Goal: Task Accomplishment & Management: Manage account settings

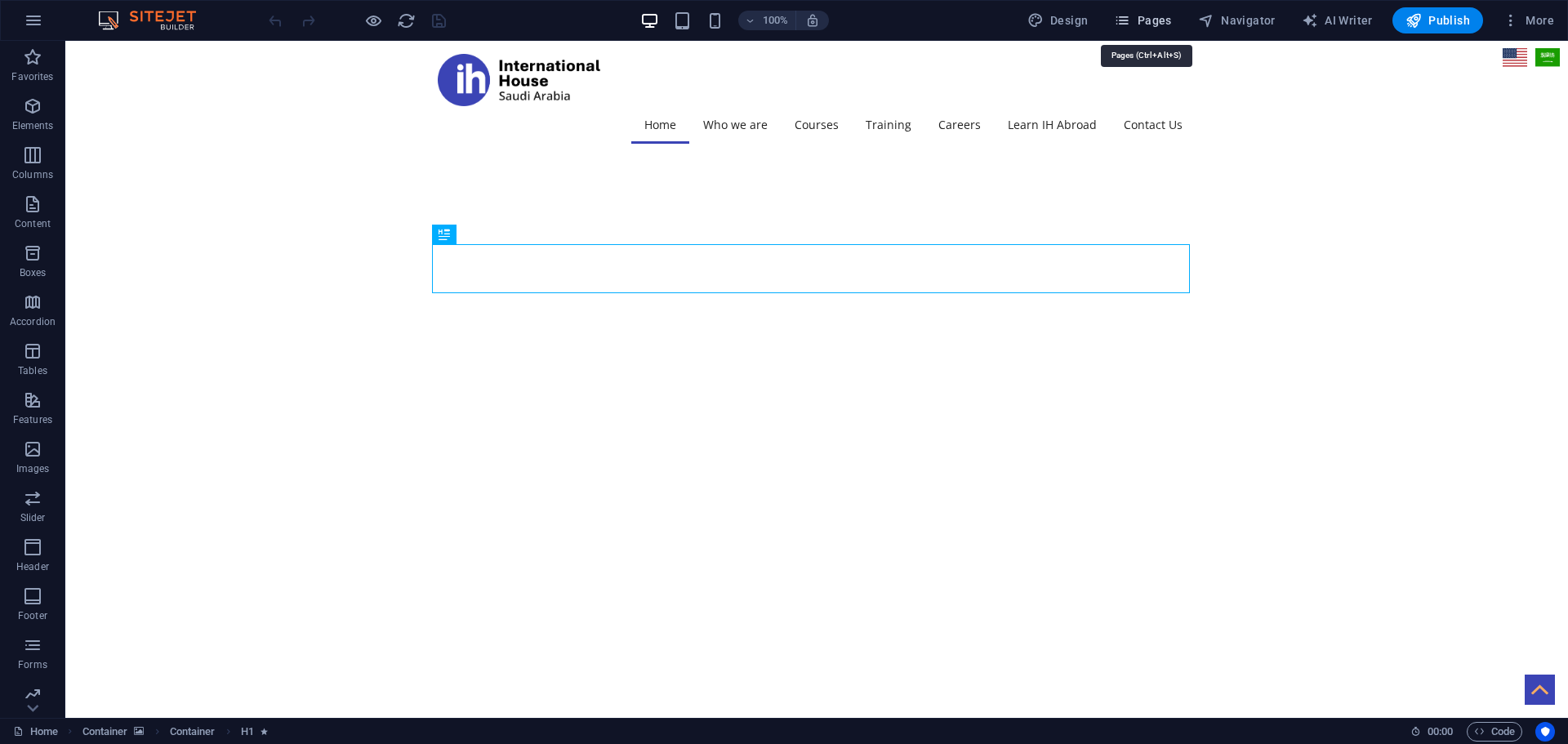
click at [1125, 18] on icon "button" at bounding box center [1122, 20] width 16 height 16
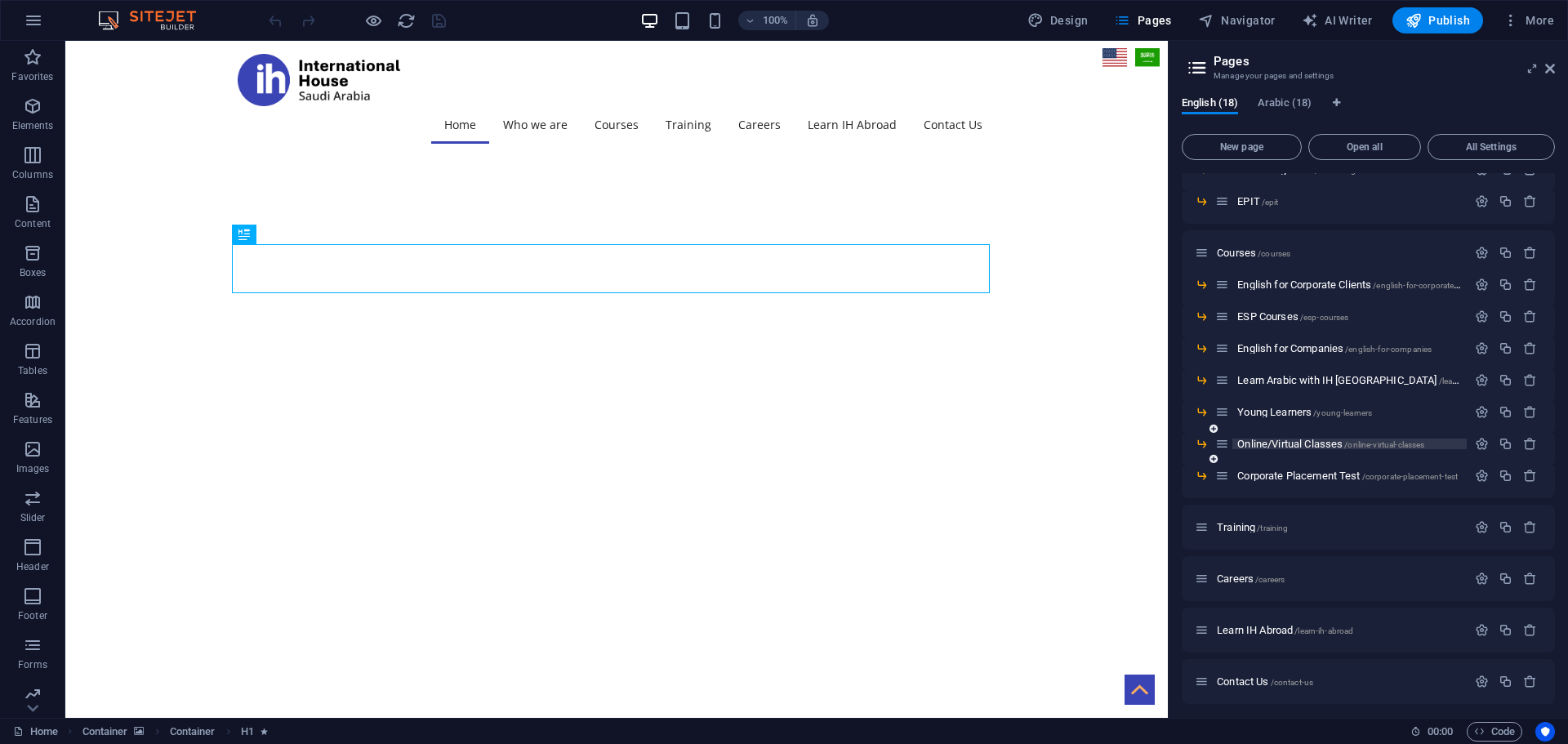
scroll to position [218, 0]
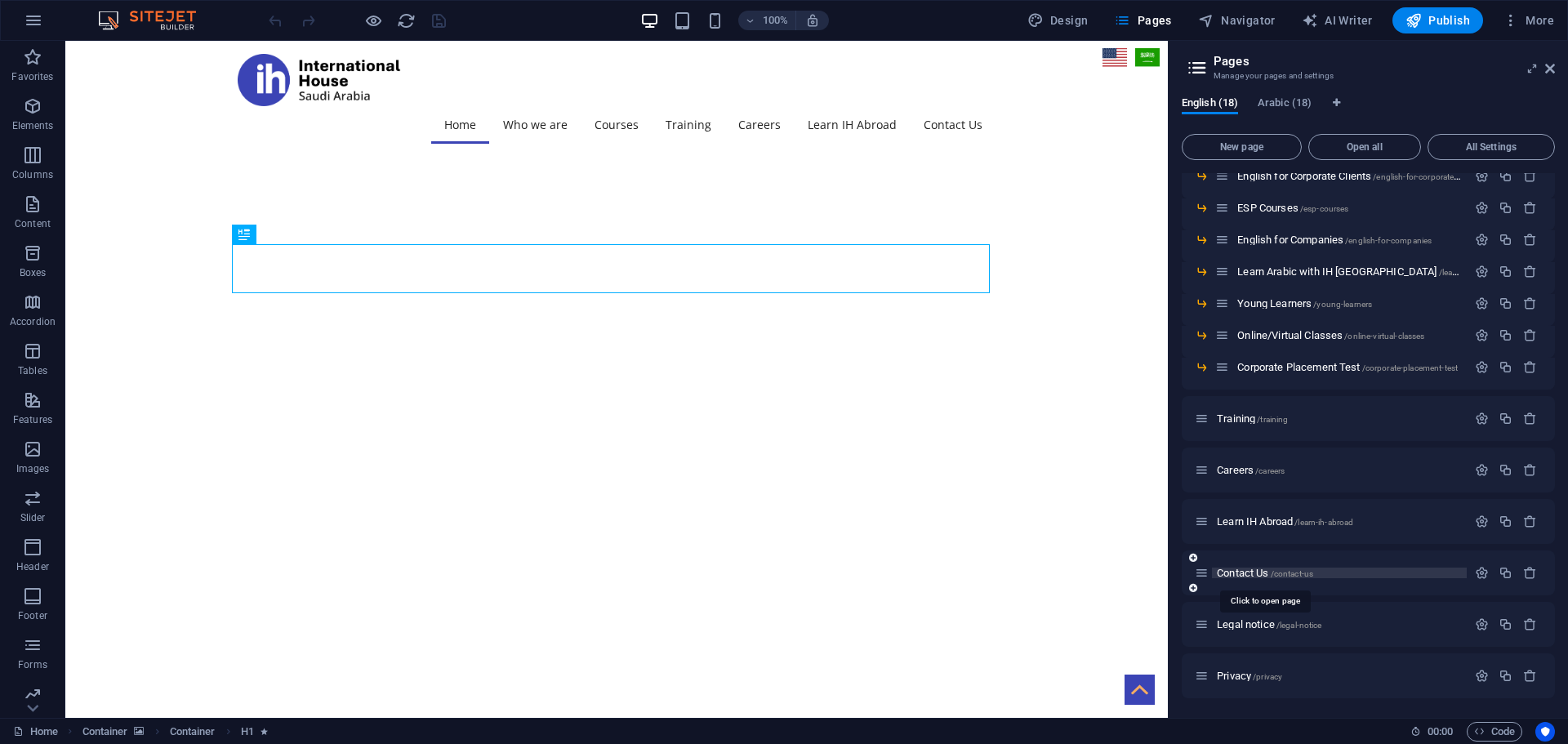
click at [1234, 570] on span "Contact Us /contact-us" at bounding box center [1265, 572] width 97 height 12
click at [1234, 570] on div "Home / Who we Are /who-we-are Our Background /our-background EPIT /epit Courses…" at bounding box center [1368, 326] width 373 height 743
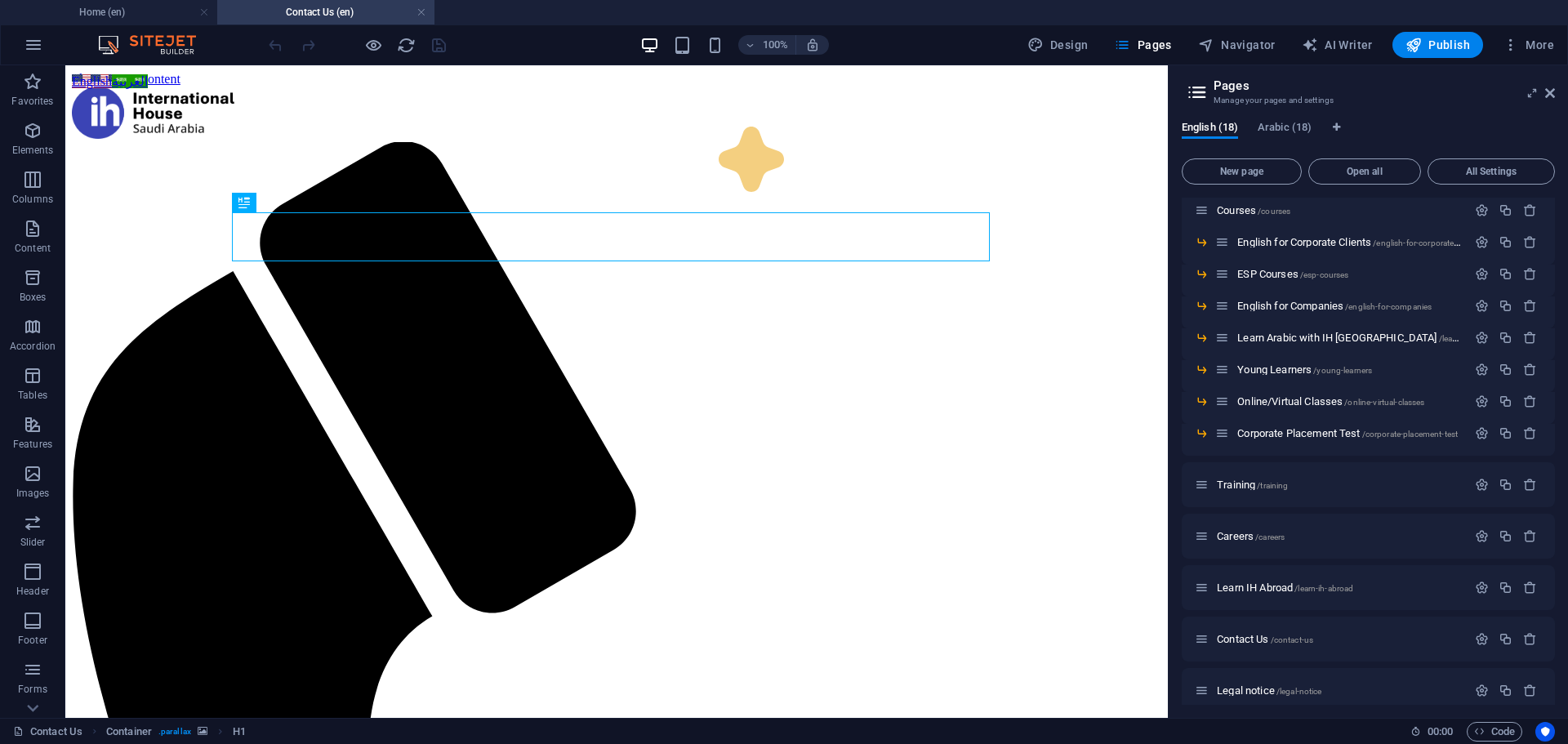
scroll to position [0, 0]
drag, startPoint x: 1237, startPoint y: 33, endPoint x: 1549, endPoint y: 92, distance: 317.5
click at [1549, 92] on icon at bounding box center [1550, 93] width 10 height 13
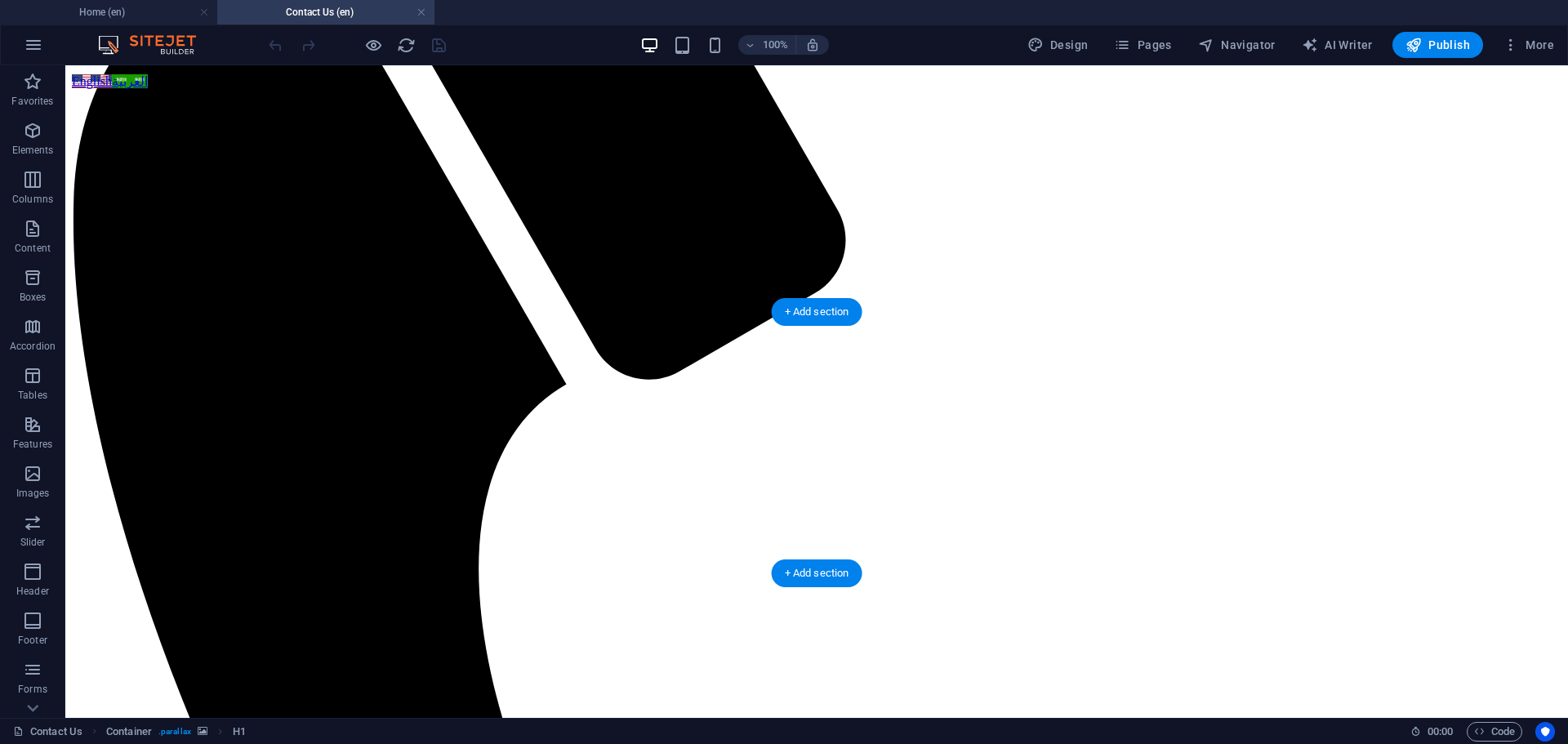
scroll to position [816, 0]
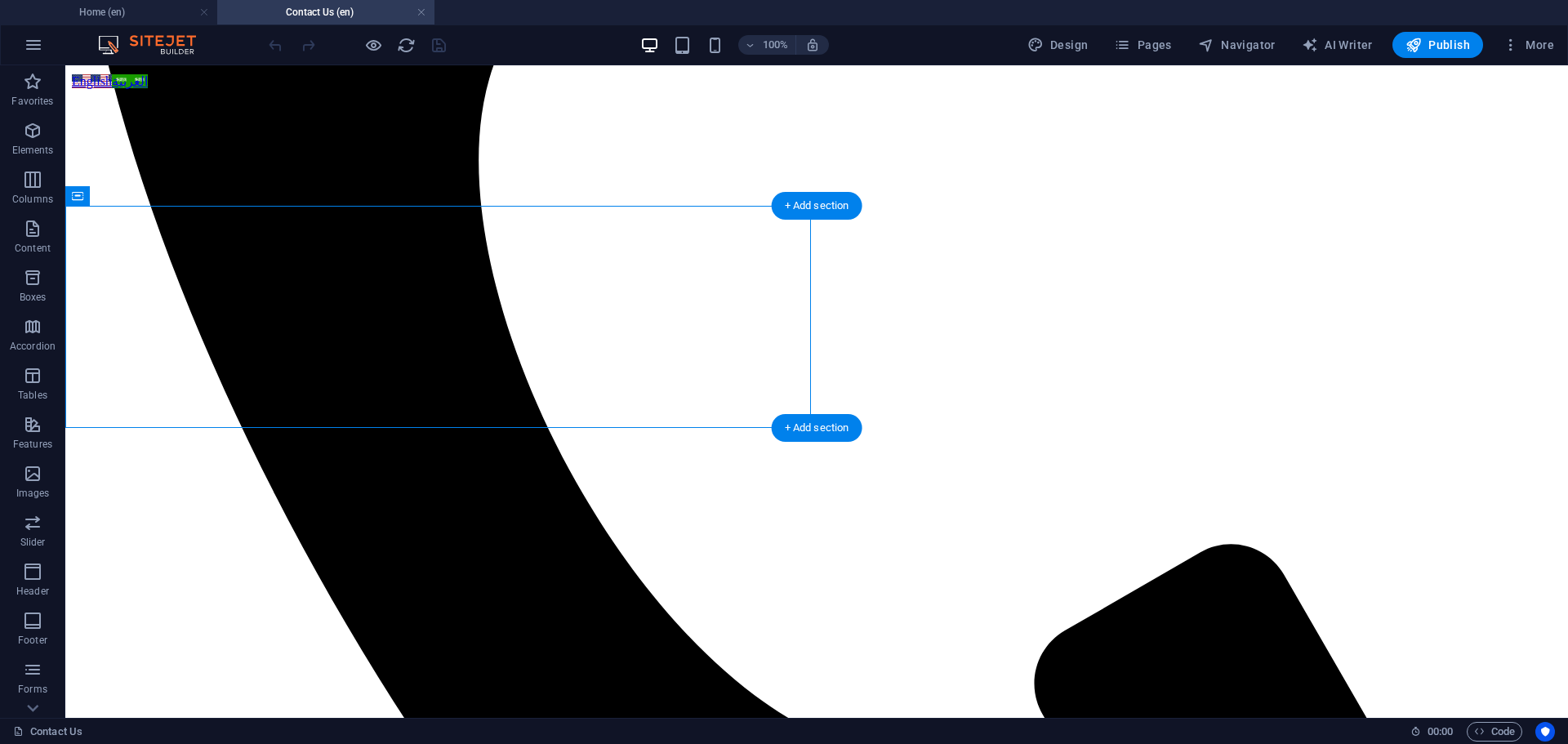
select select "px"
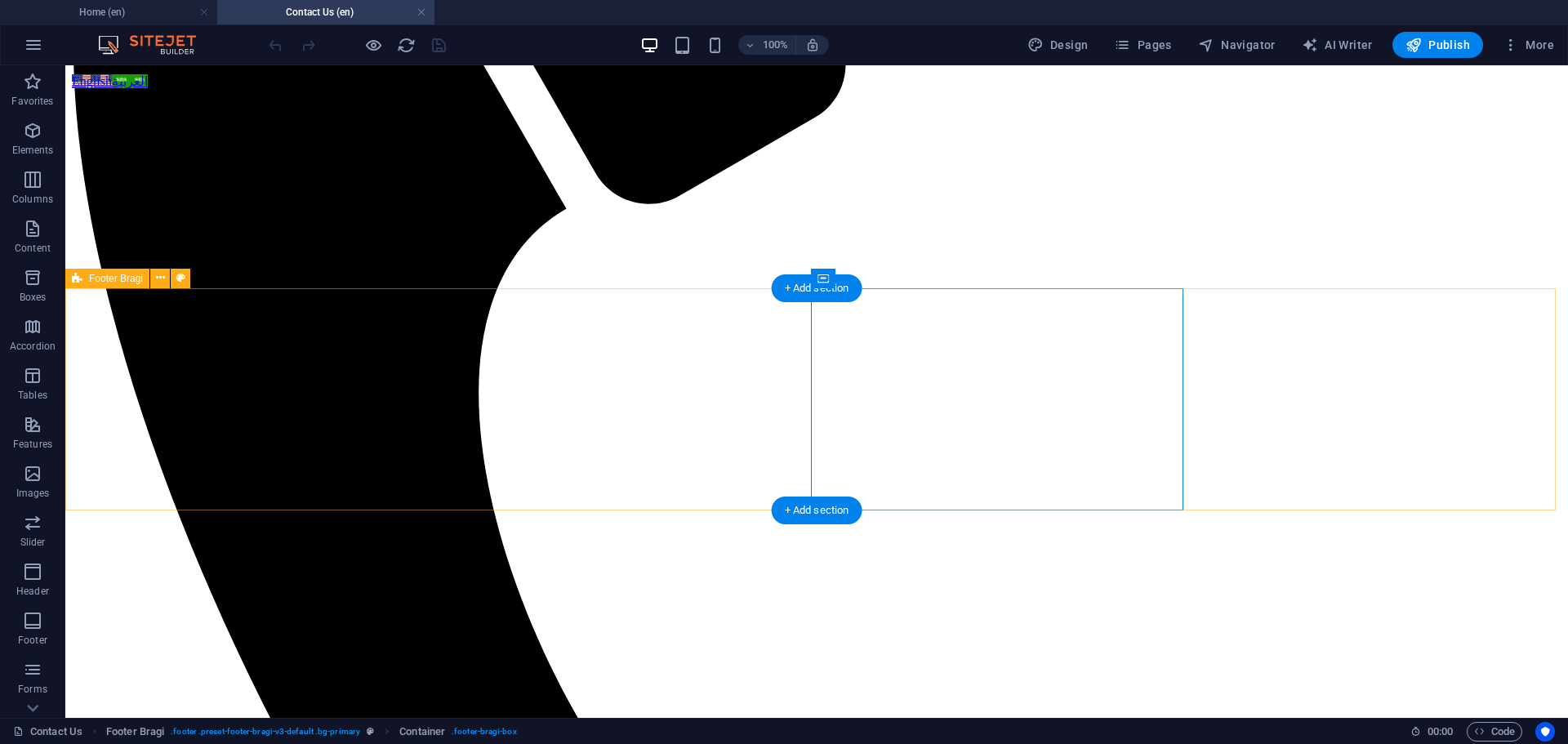
scroll to position [735, 0]
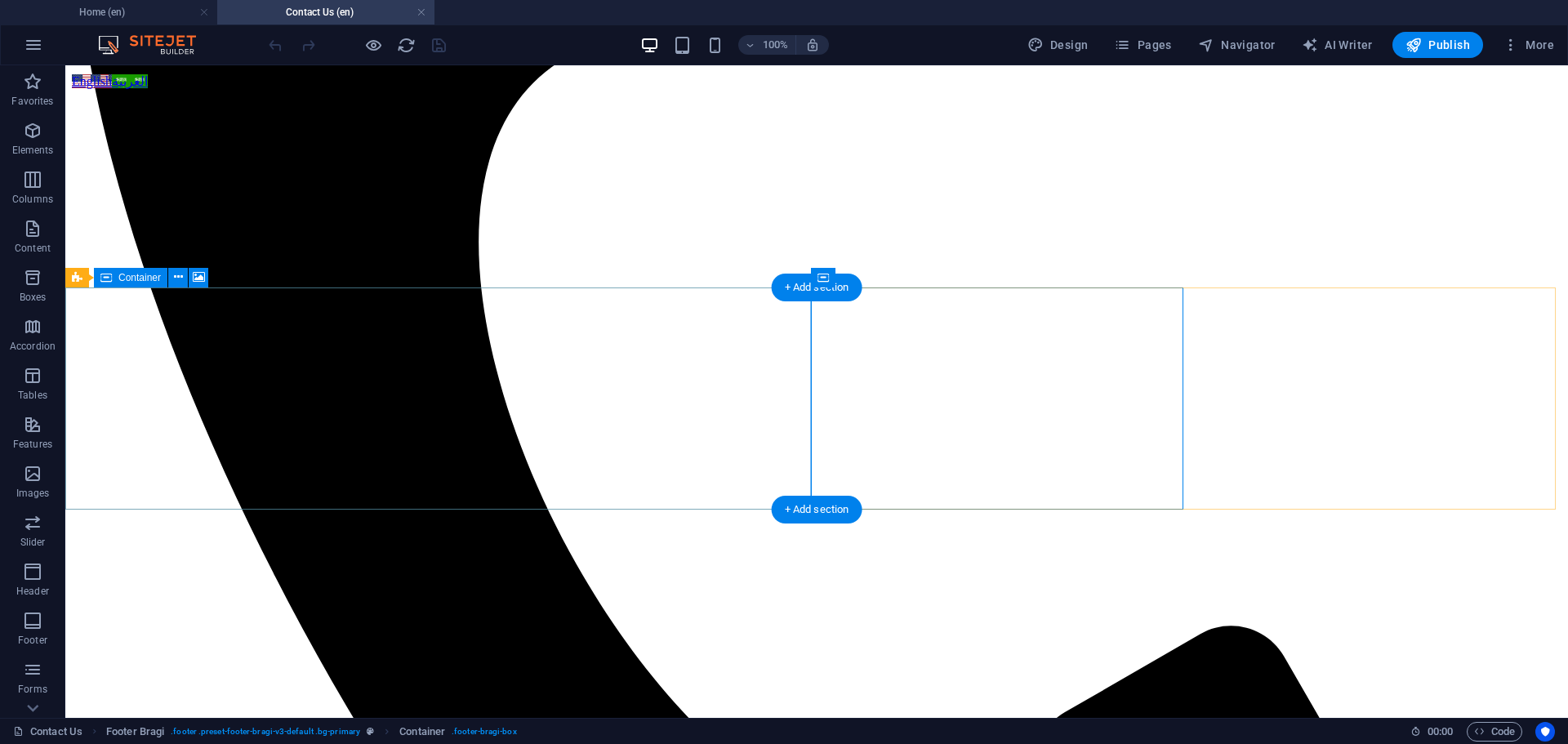
select select "px"
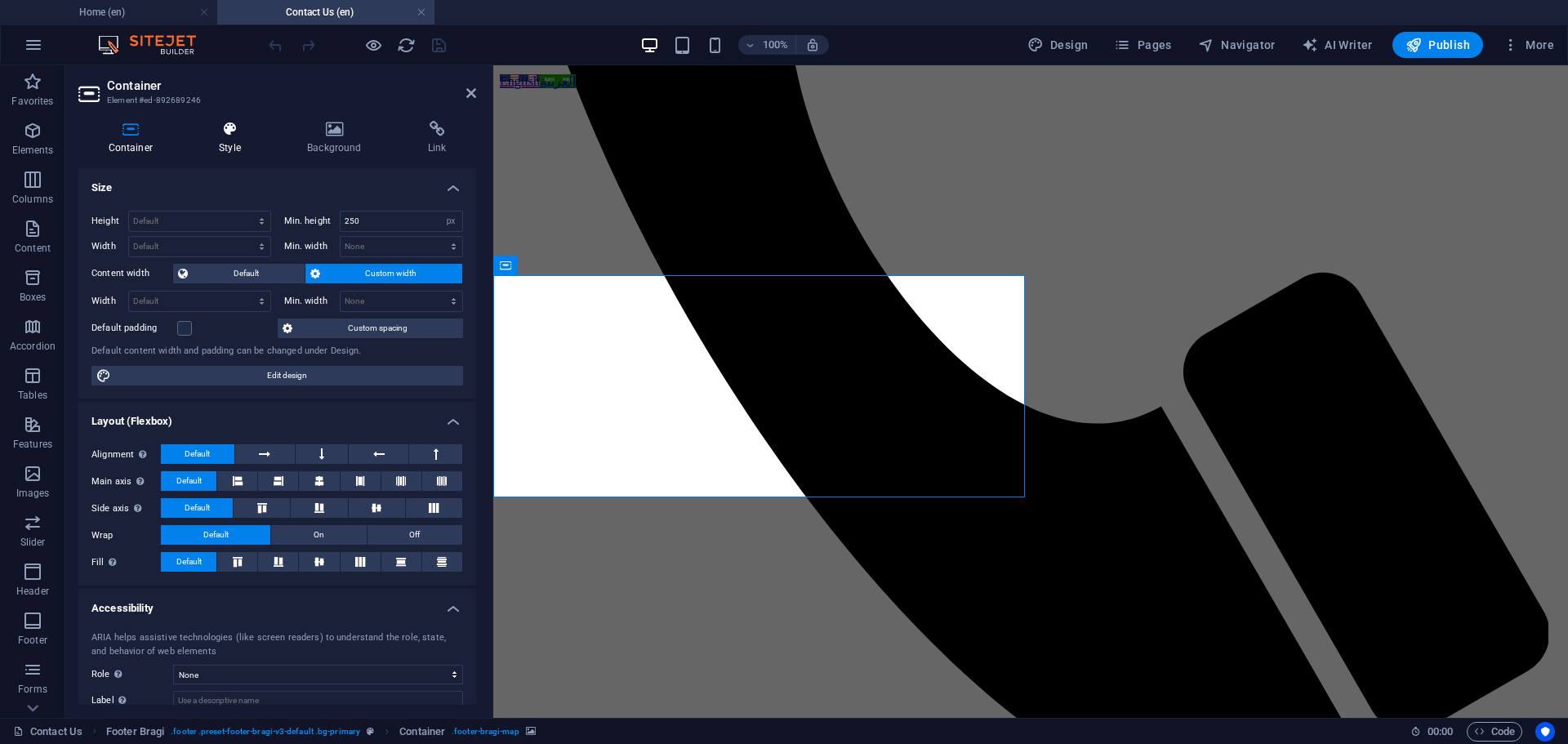
click at [241, 137] on h4 "Style" at bounding box center [234, 138] width 89 height 34
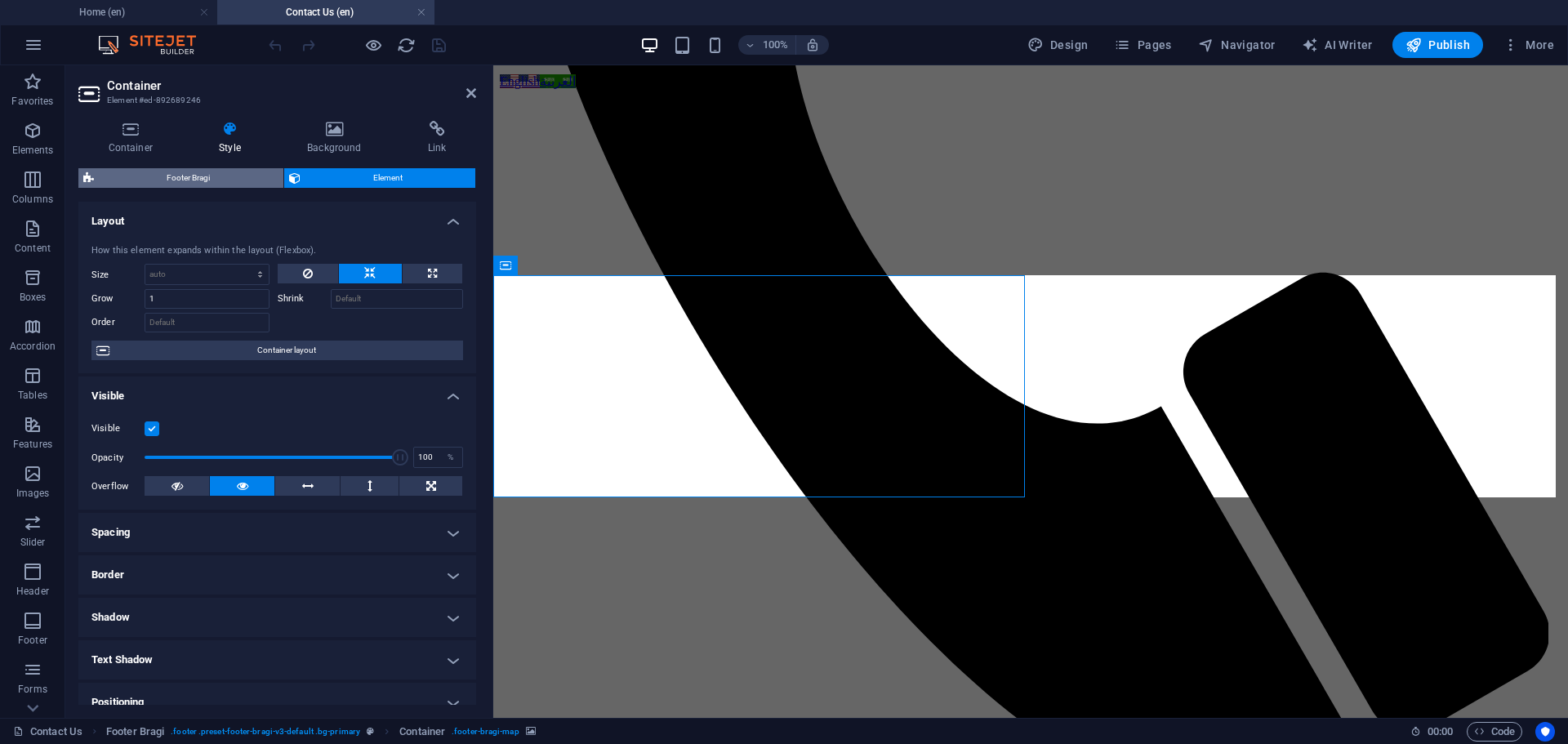
click at [204, 174] on span "Footer Bragi" at bounding box center [189, 178] width 180 height 20
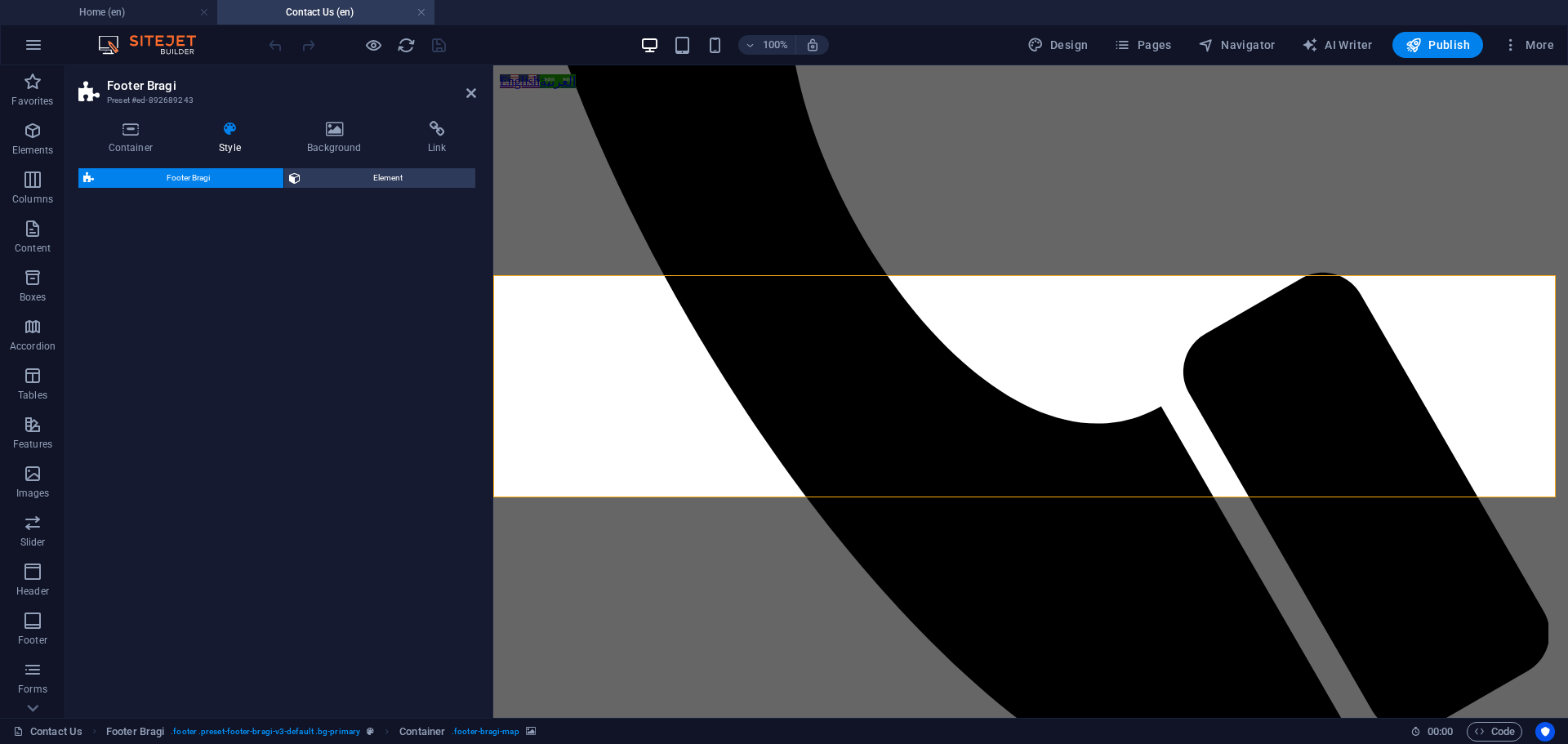
select select "%"
select select "rem"
select select "px"
select select "rem"
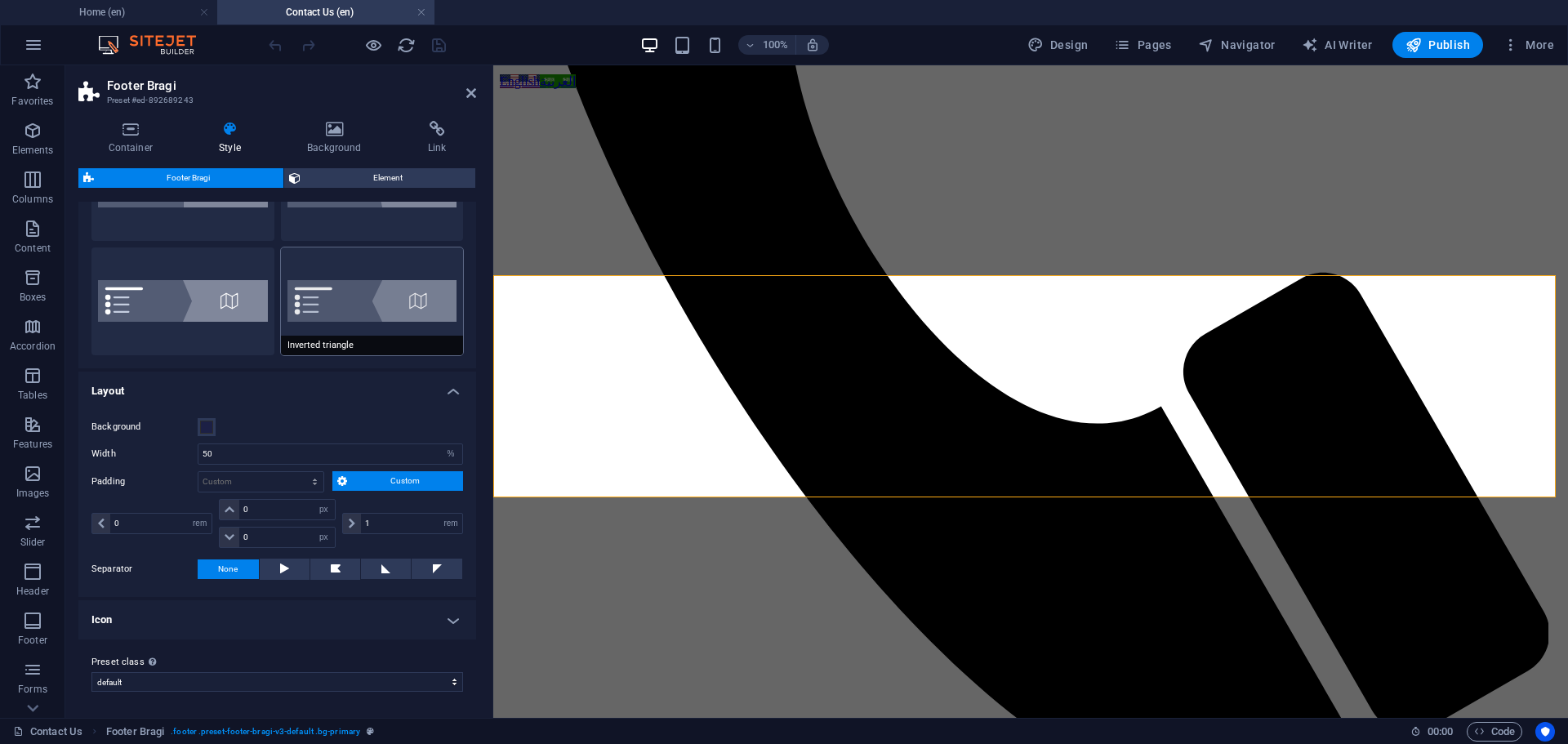
scroll to position [0, 0]
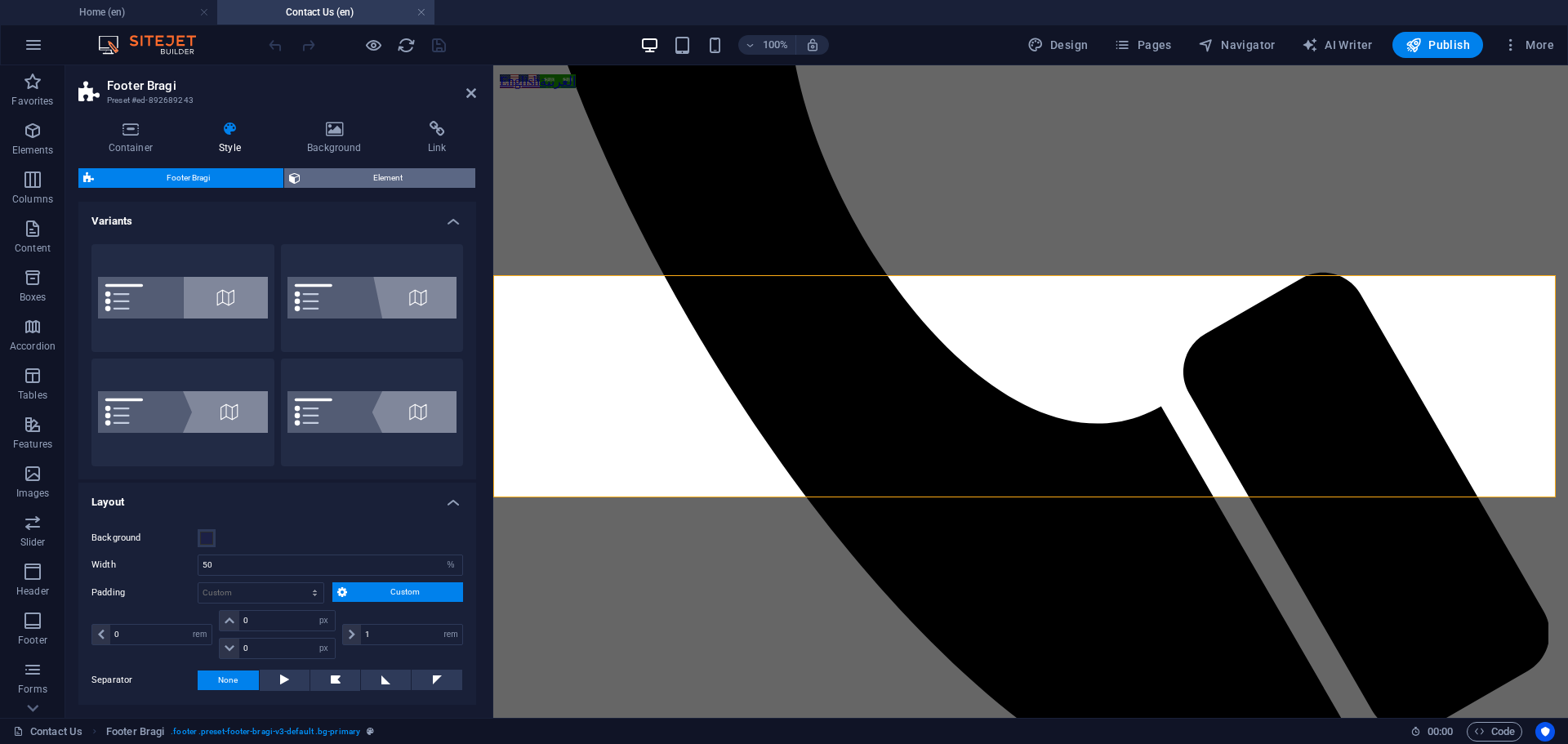
click at [383, 170] on span "Element" at bounding box center [389, 178] width 166 height 20
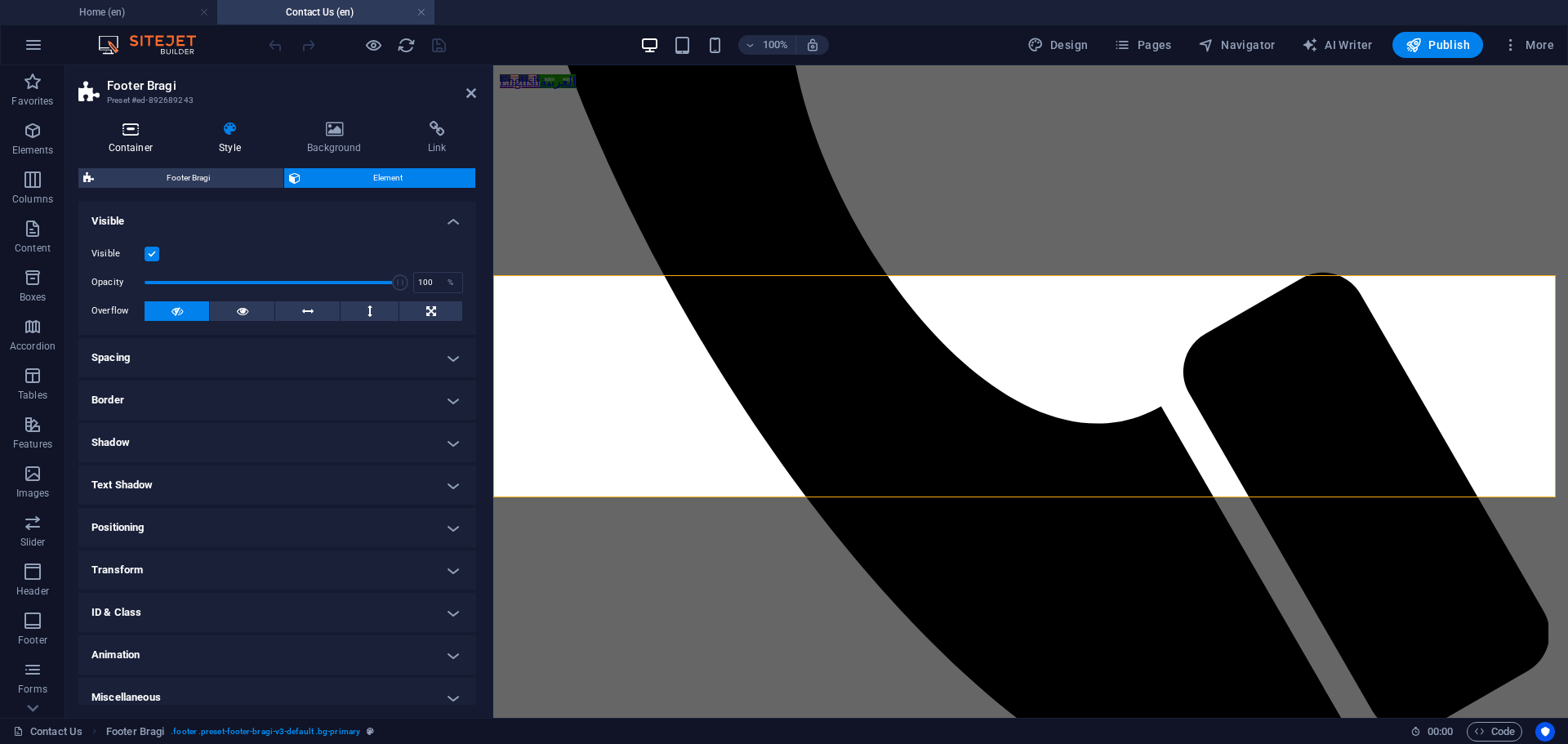
click at [154, 133] on icon at bounding box center [131, 129] width 105 height 16
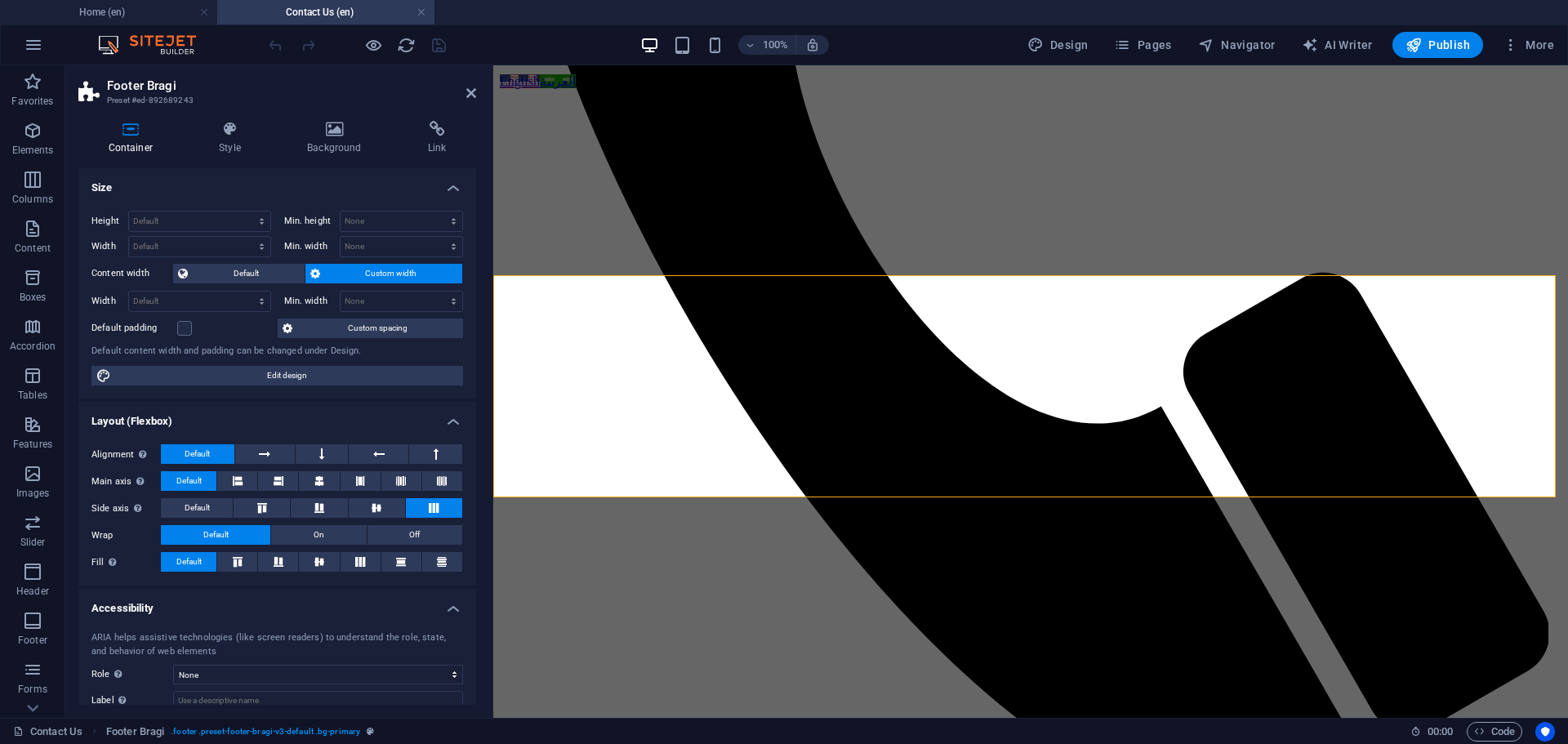
click at [469, 85] on h2 "Footer Bragi" at bounding box center [292, 86] width 369 height 15
click at [475, 86] on h2 "Footer Bragi" at bounding box center [292, 86] width 369 height 15
drag, startPoint x: 405, startPoint y: 31, endPoint x: 470, endPoint y: 97, distance: 92.6
click at [470, 97] on icon at bounding box center [471, 93] width 10 height 13
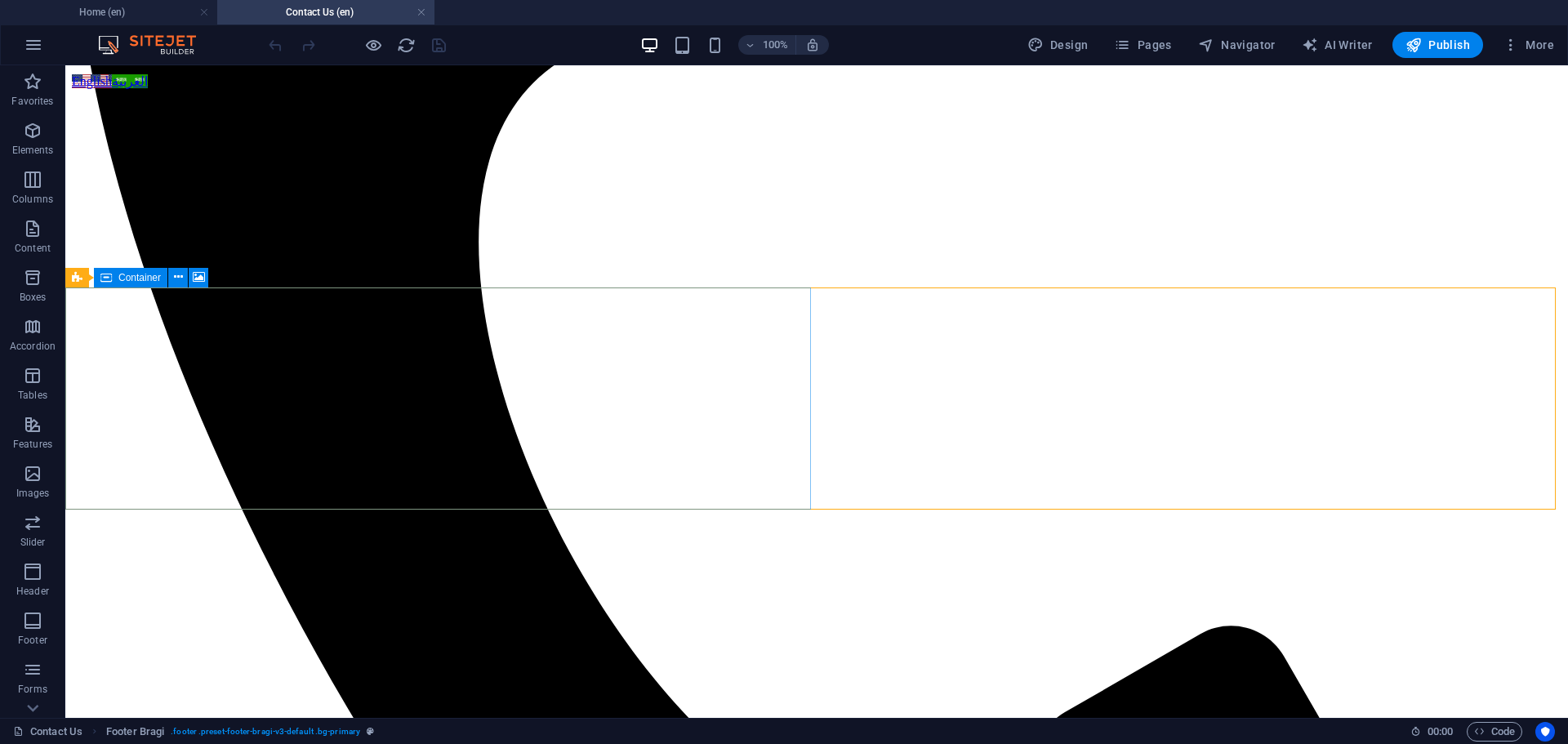
click at [137, 278] on span "Container" at bounding box center [139, 278] width 43 height 10
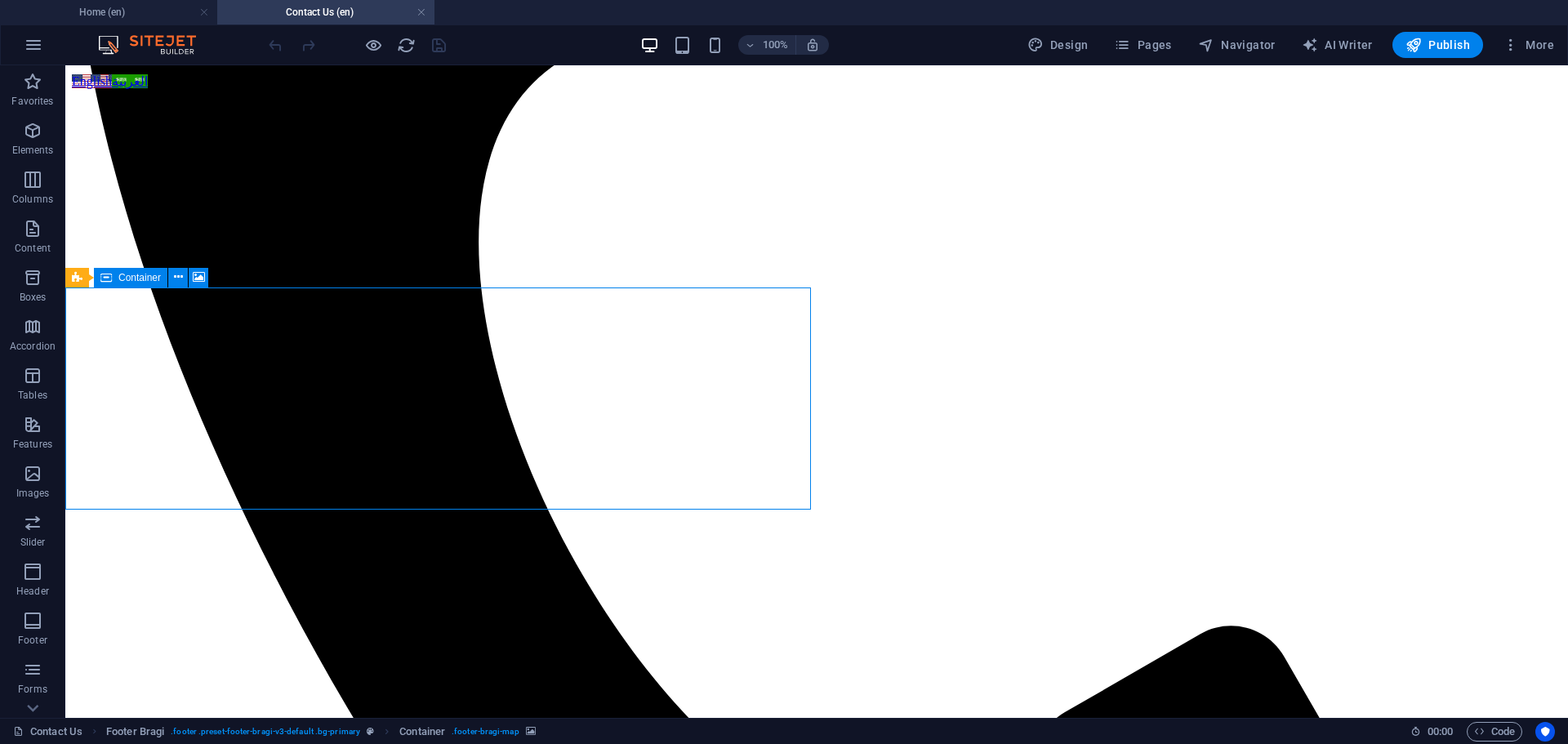
click at [137, 278] on span "Container" at bounding box center [139, 278] width 43 height 10
select select "1"
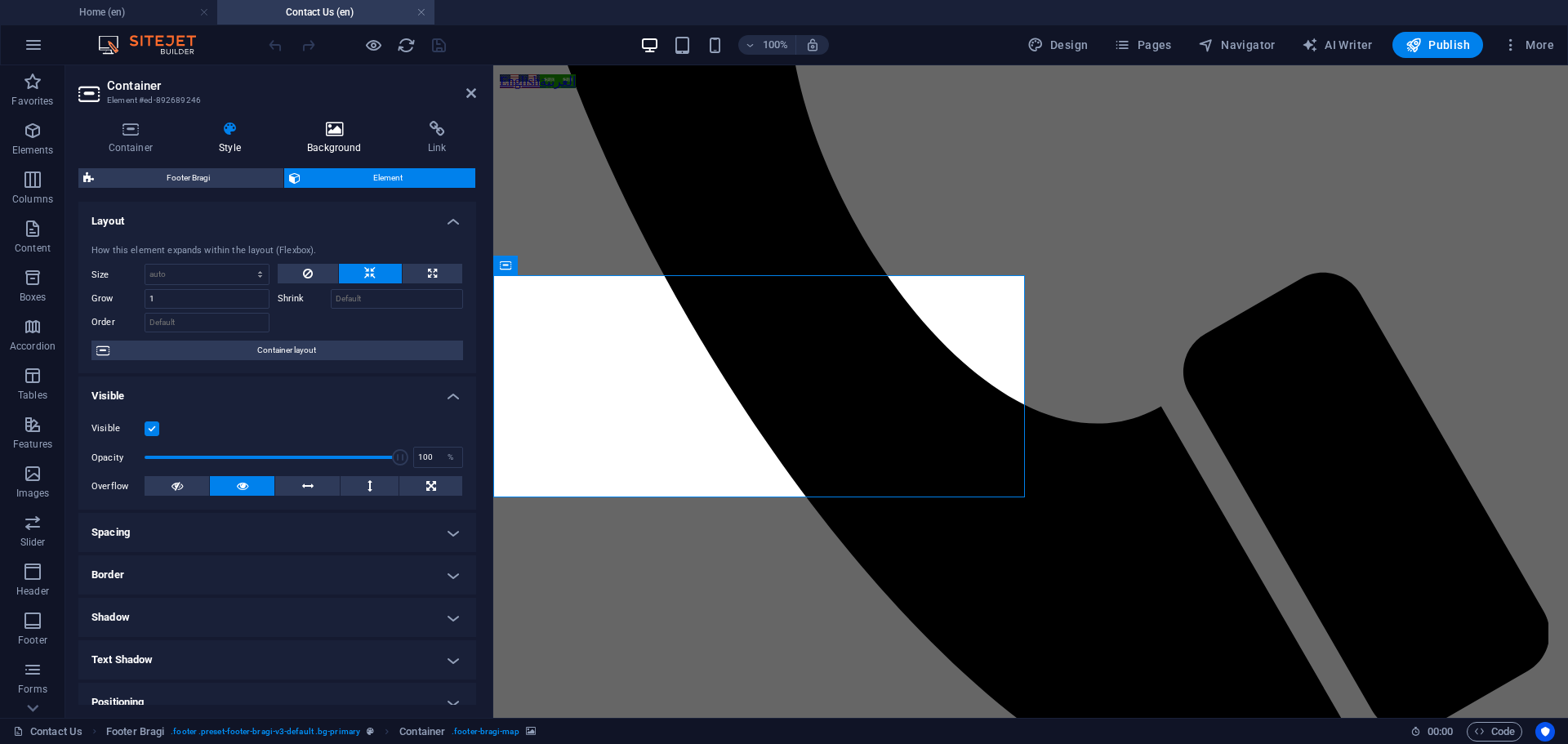
click at [330, 130] on icon at bounding box center [334, 129] width 114 height 16
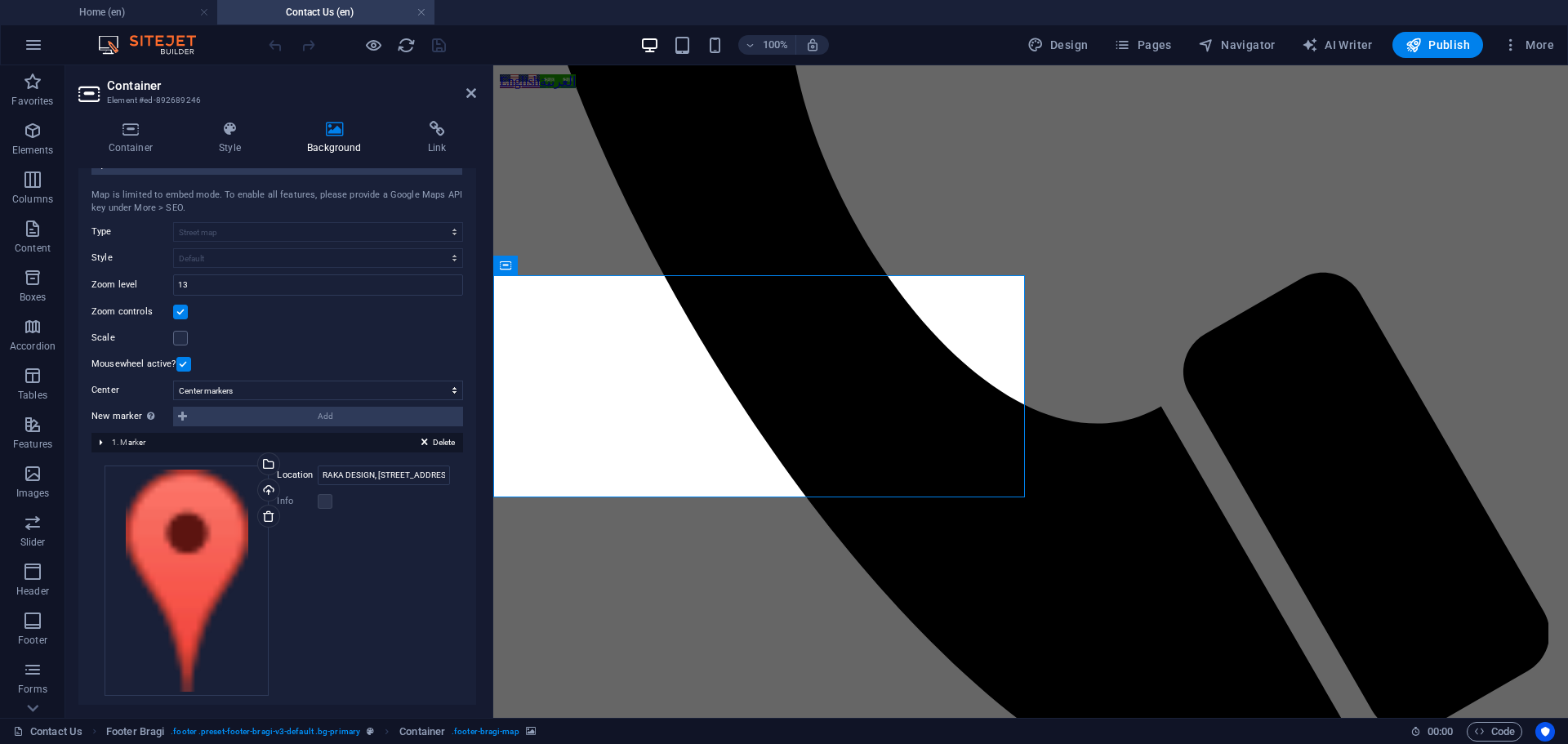
scroll to position [147, 0]
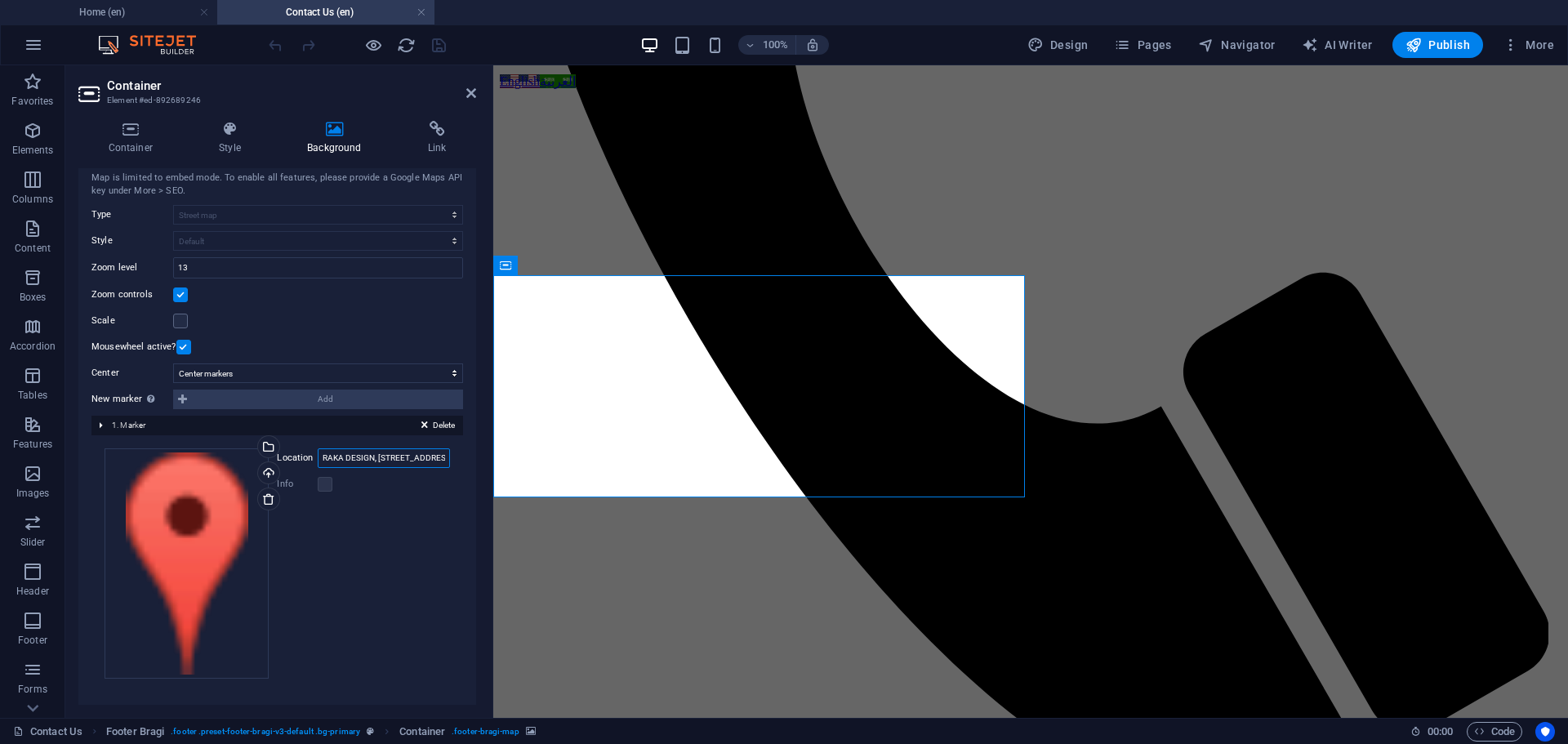
click at [383, 460] on input "RAKA DESIGN, [STREET_ADDRESS][PERSON_NAME]," at bounding box center [384, 458] width 132 height 20
paste input "International House Dhahran"
type input "International House Dhahran"
click at [432, 43] on icon "save" at bounding box center [439, 45] width 19 height 19
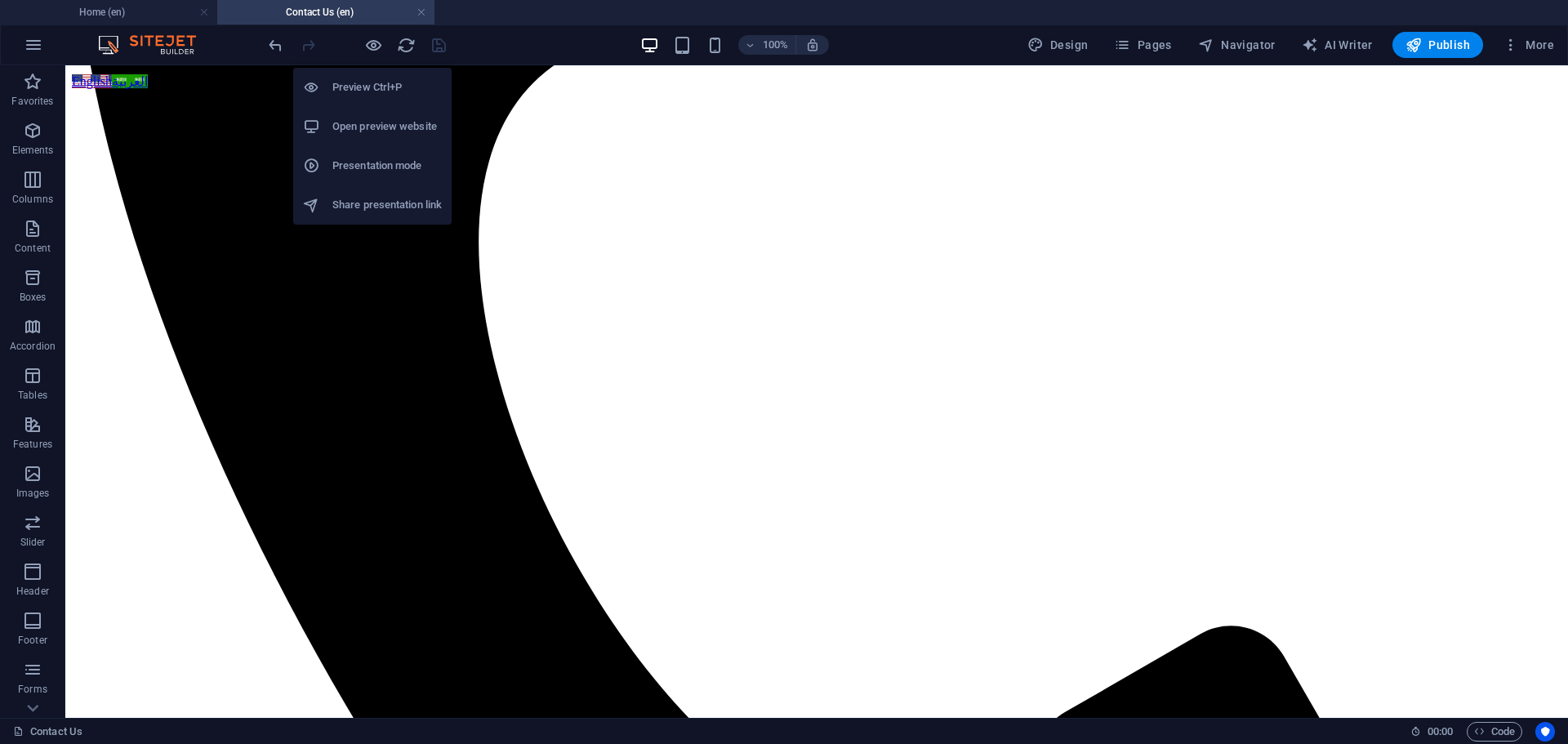
click at [379, 129] on h6 "Open preview website" at bounding box center [386, 126] width 109 height 20
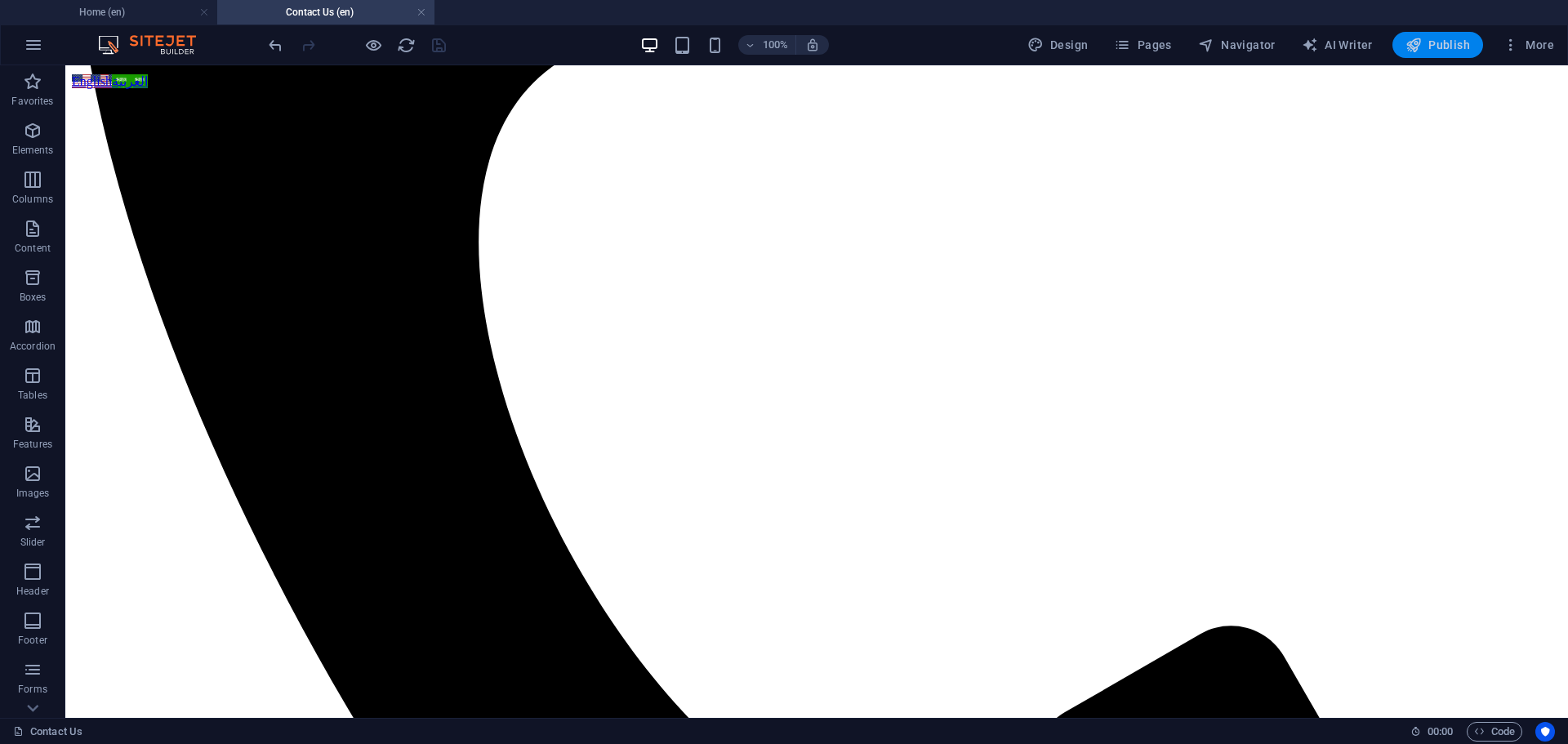
click at [1425, 45] on span "Publish" at bounding box center [1438, 45] width 65 height 16
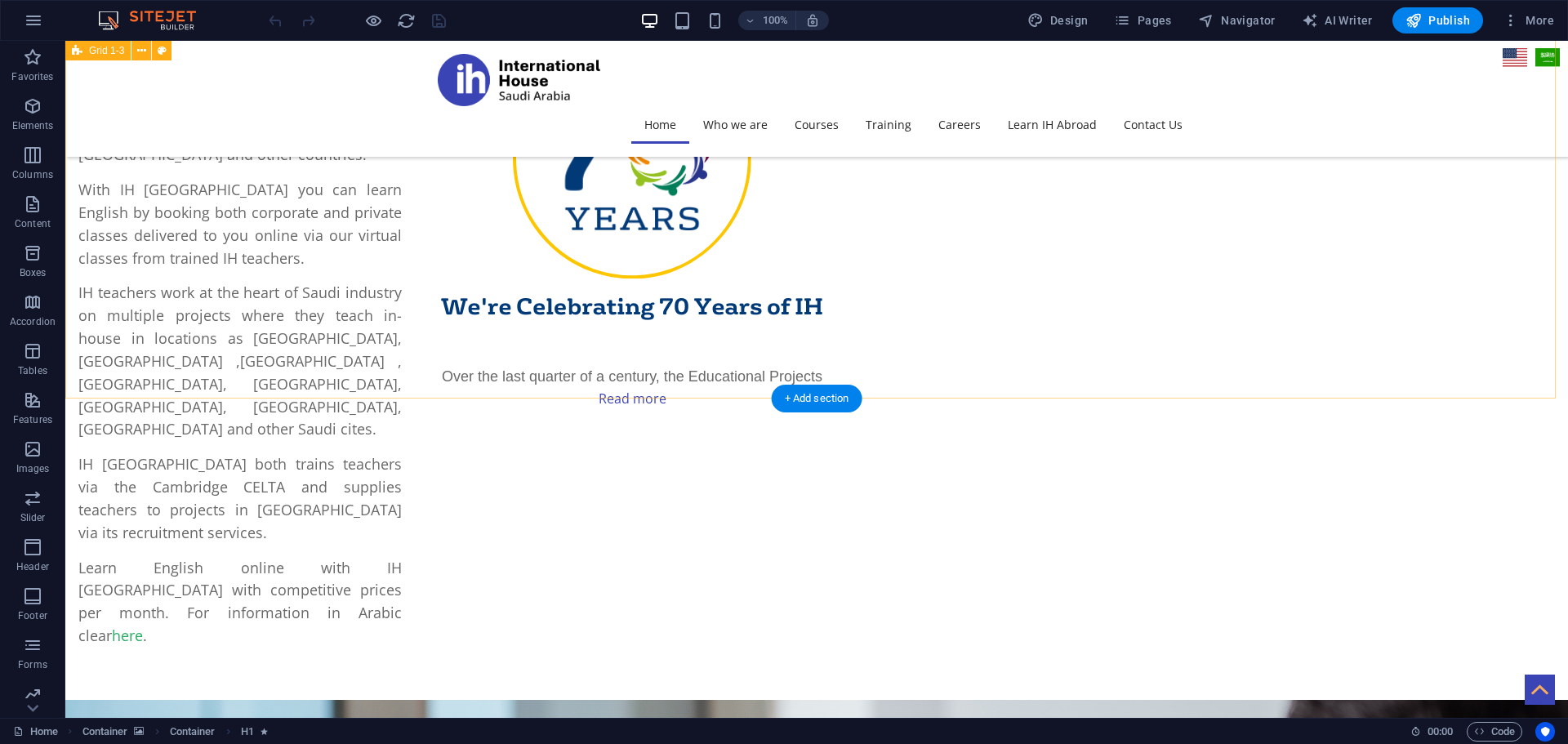
scroll to position [1388, 0]
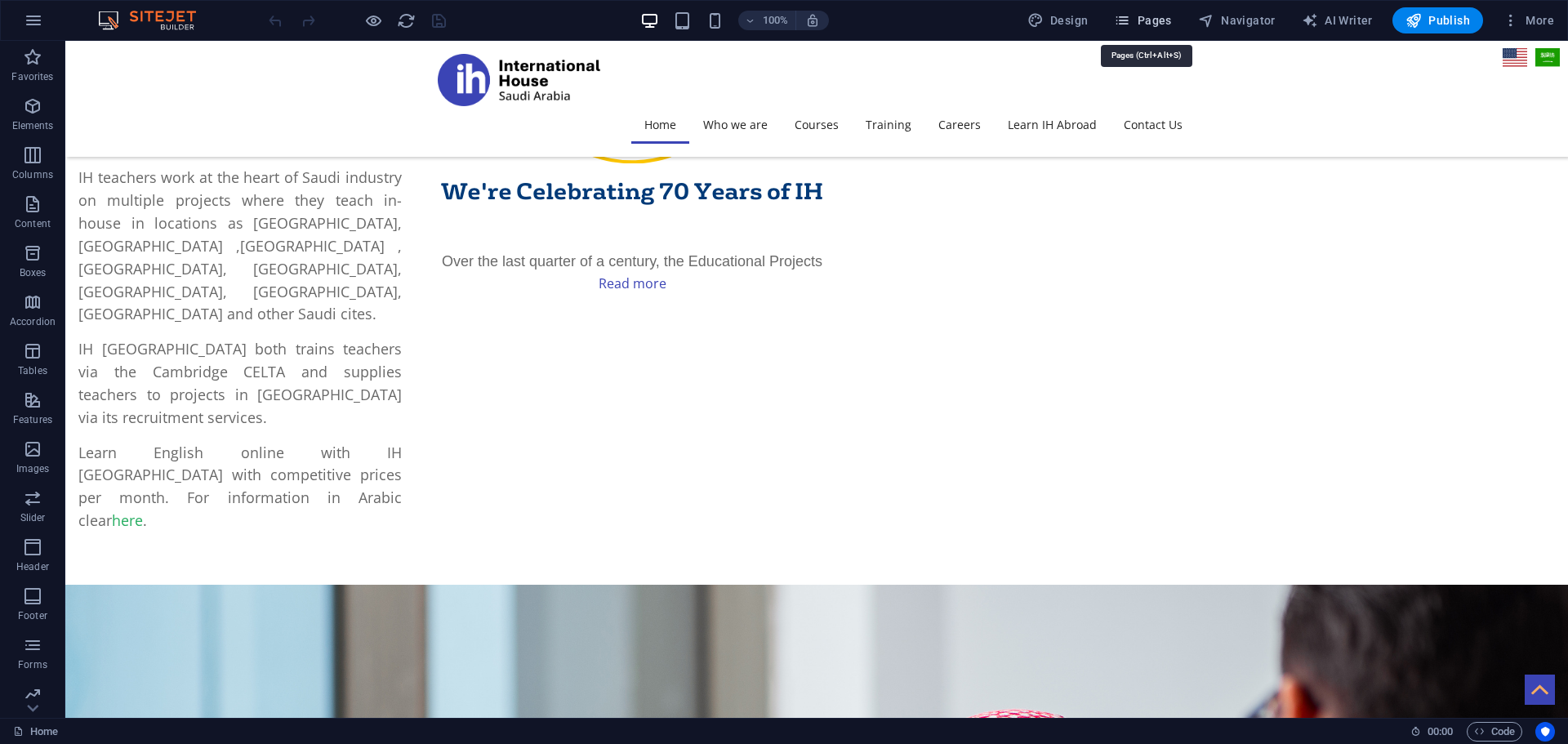
click at [1139, 22] on span "Pages" at bounding box center [1143, 20] width 57 height 16
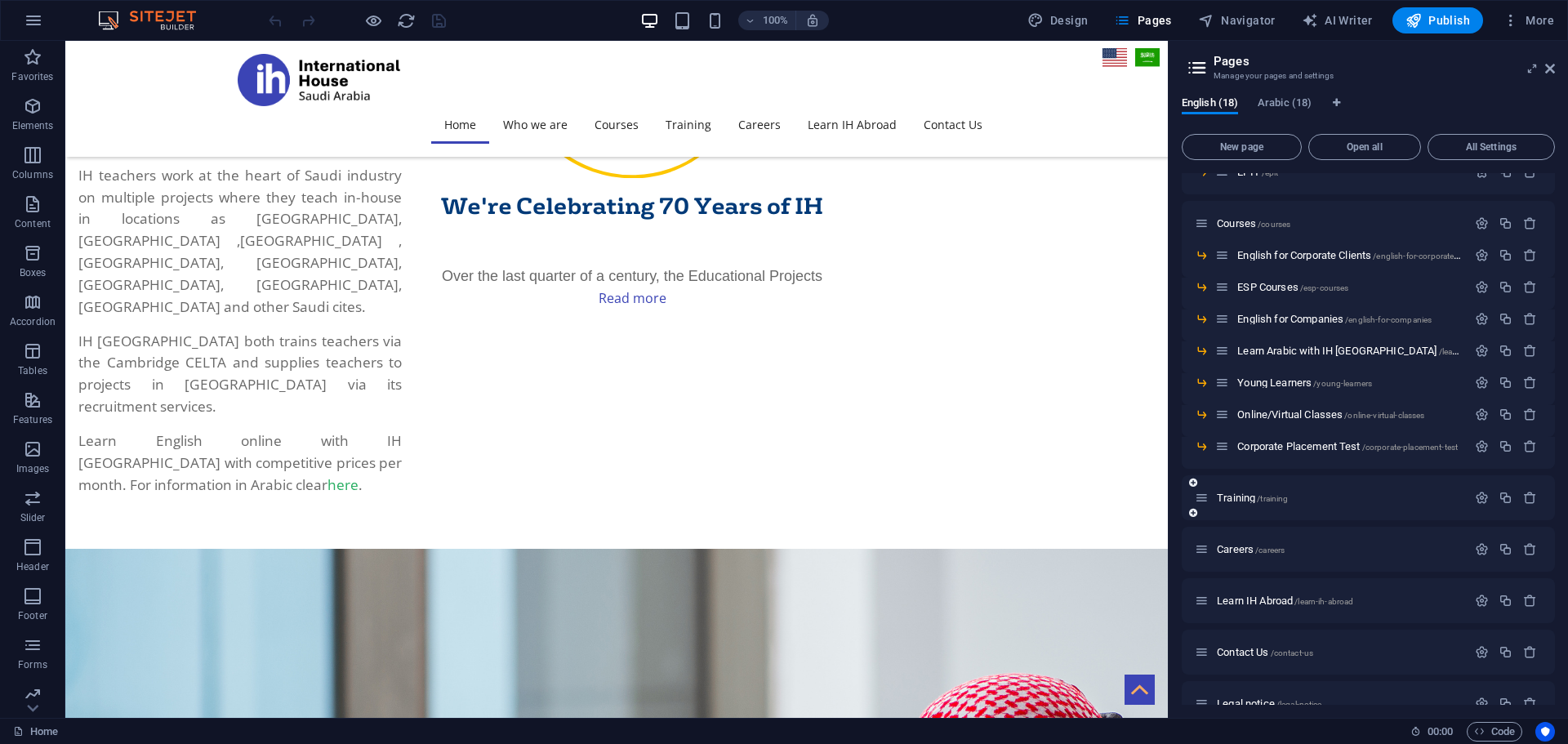
scroll to position [218, 0]
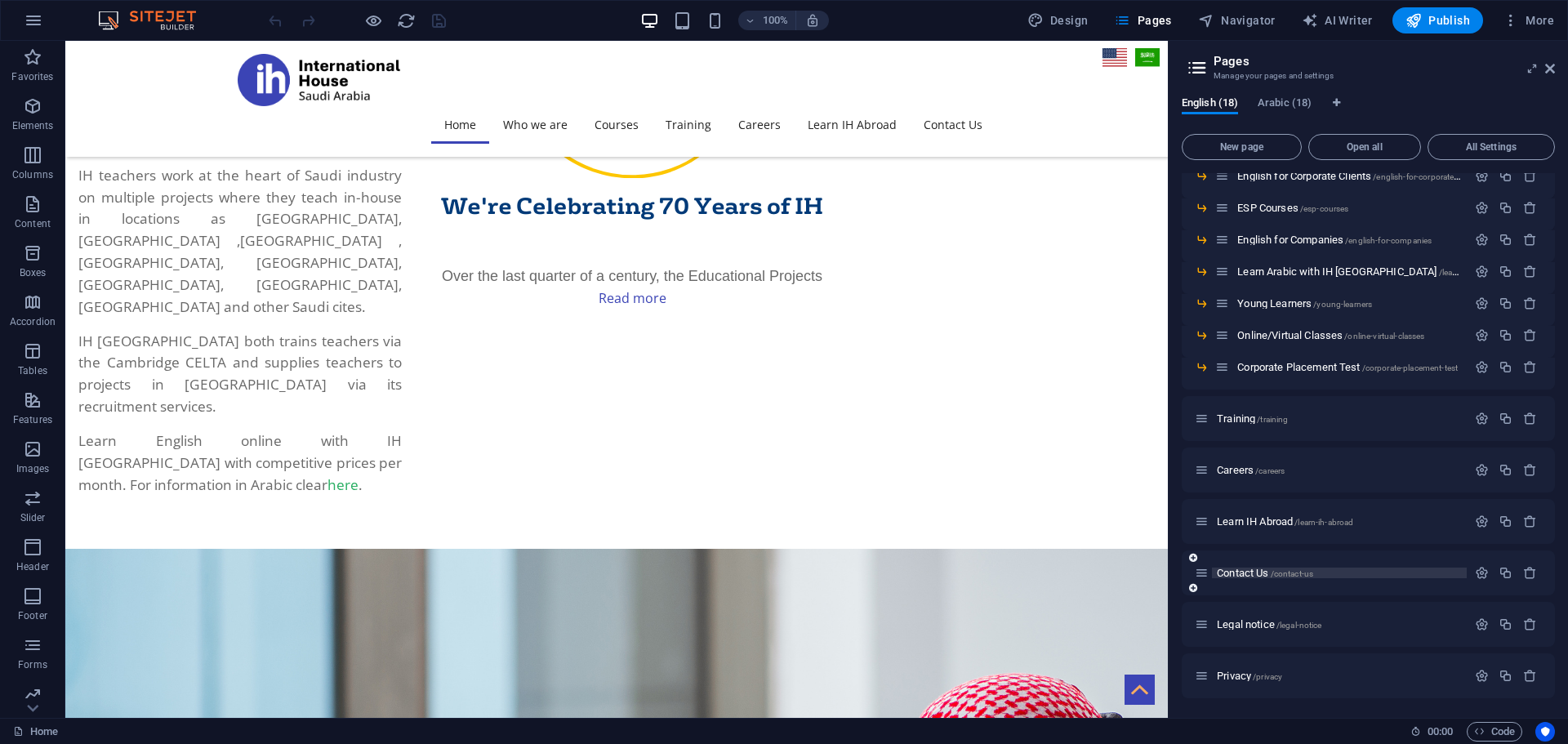
click at [1257, 571] on span "Contact Us /contact-us" at bounding box center [1265, 572] width 97 height 12
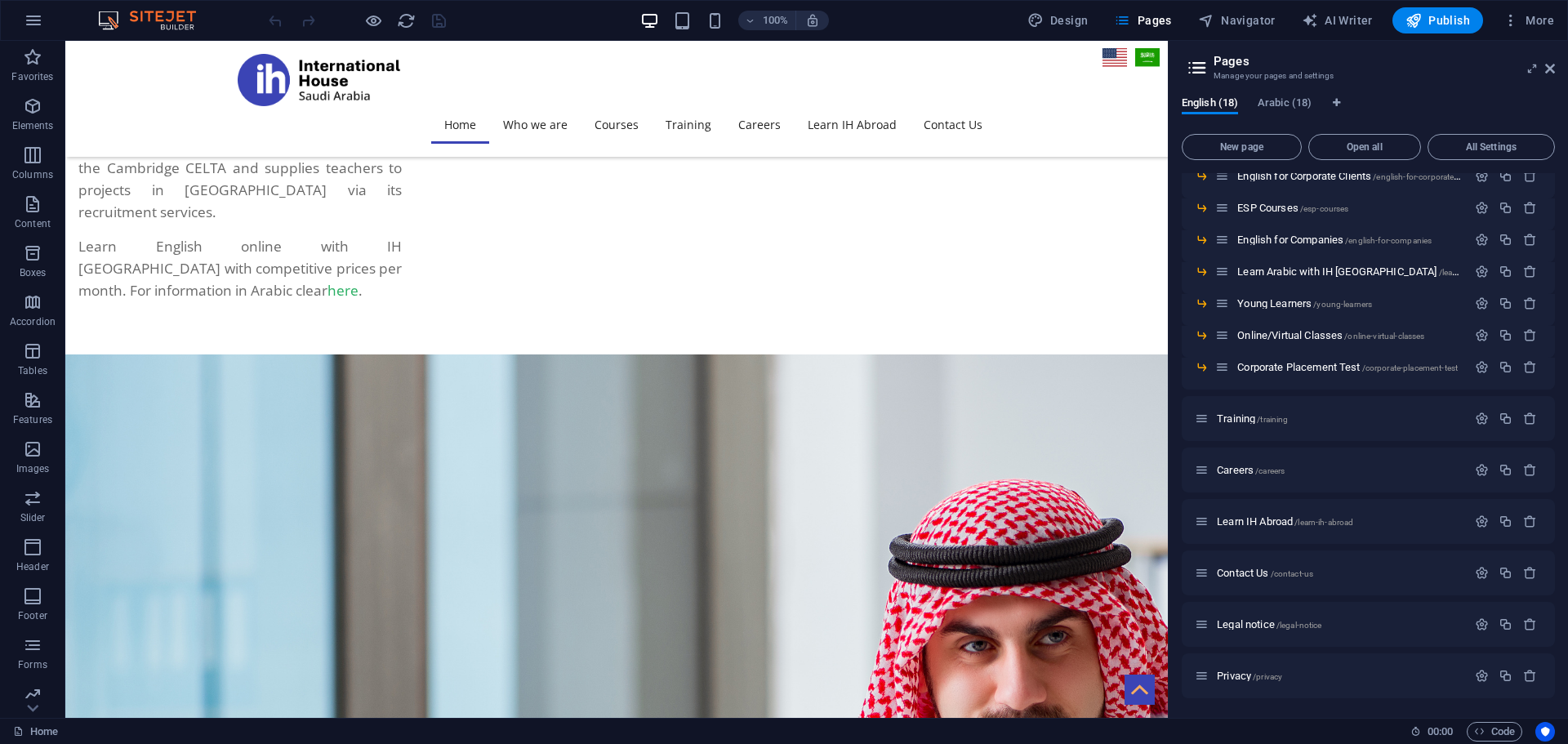
scroll to position [0, 0]
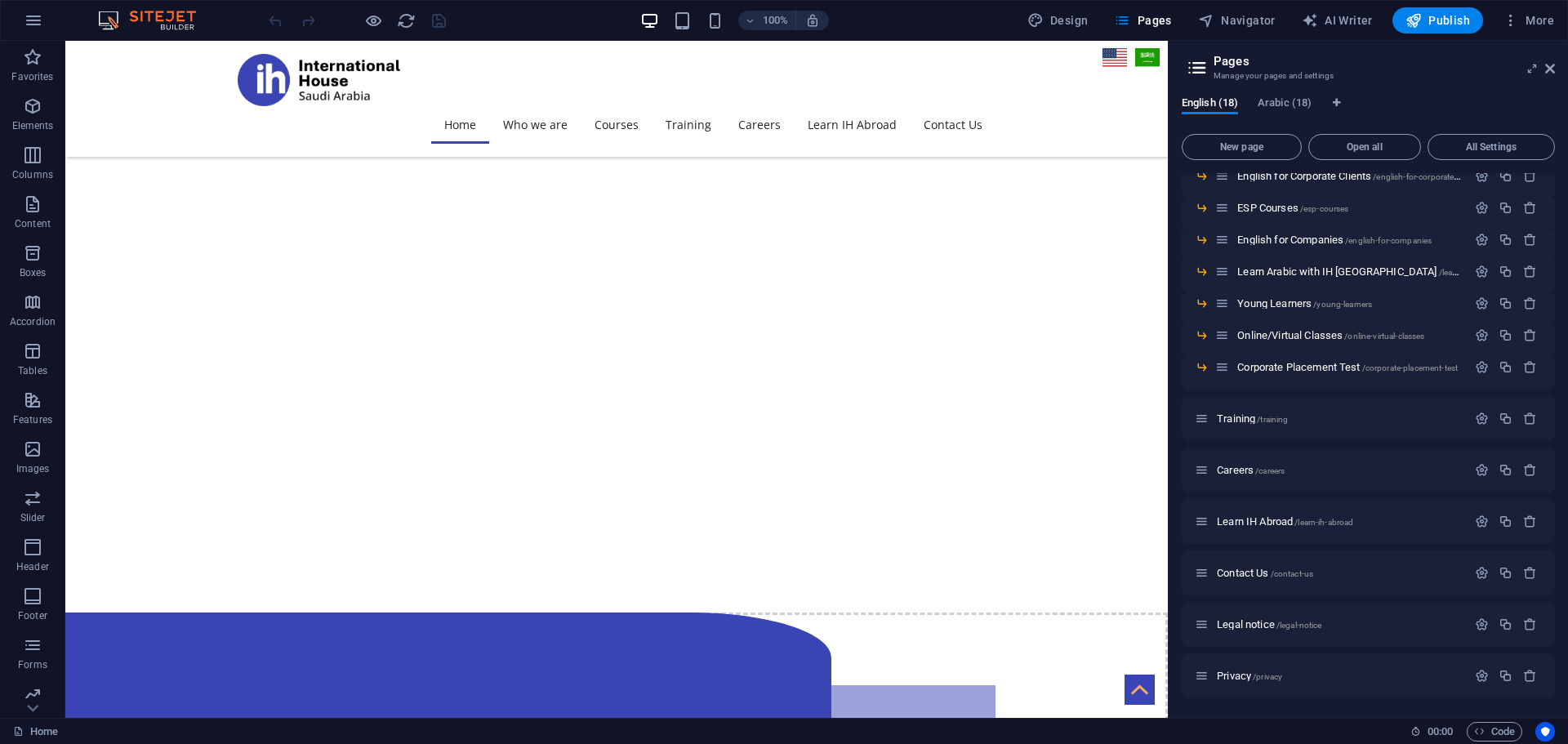
click at [1257, 571] on div "Home / Who we Are /who-we-are Our Background /our-background EPIT /epit Courses…" at bounding box center [1368, 326] width 373 height 743
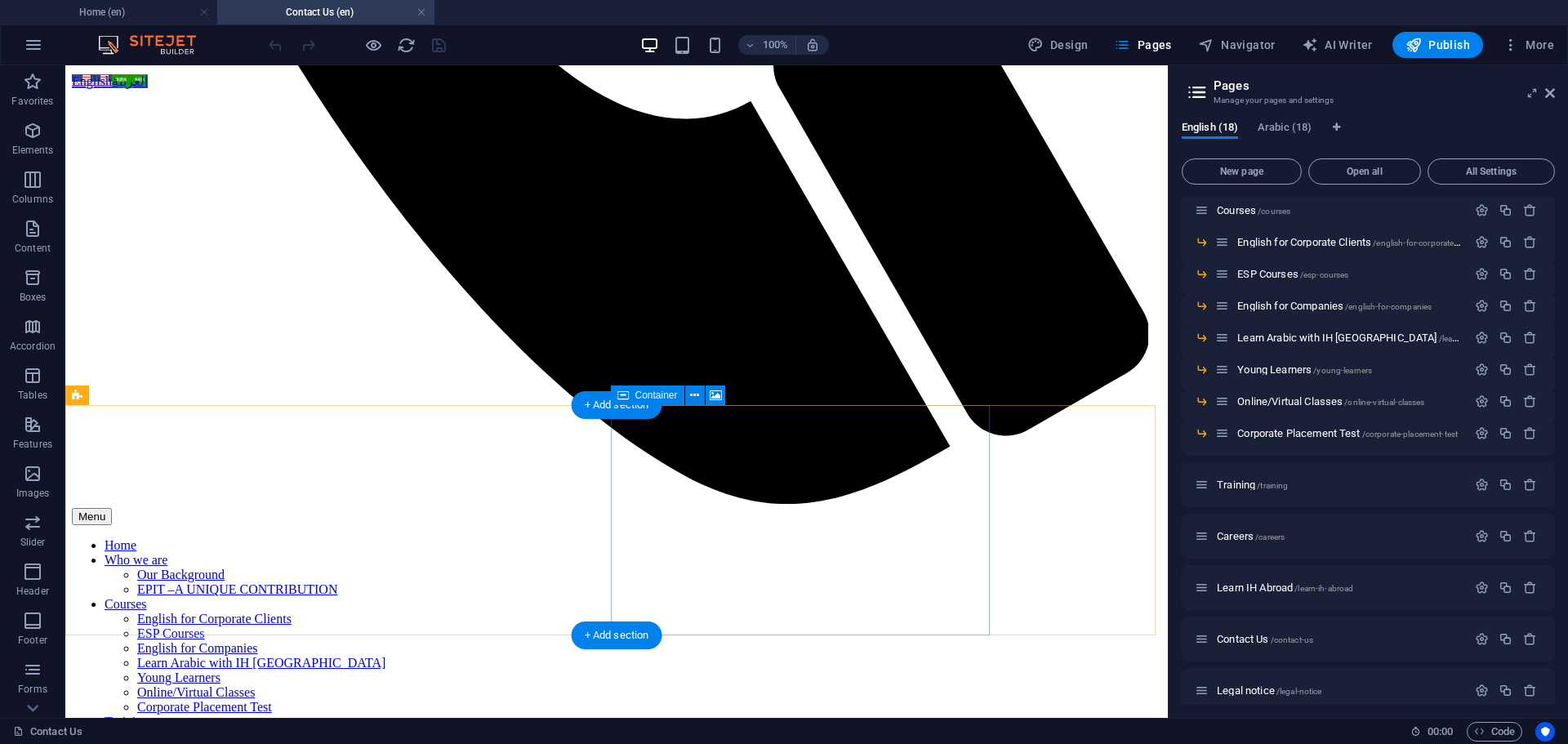
scroll to position [979, 0]
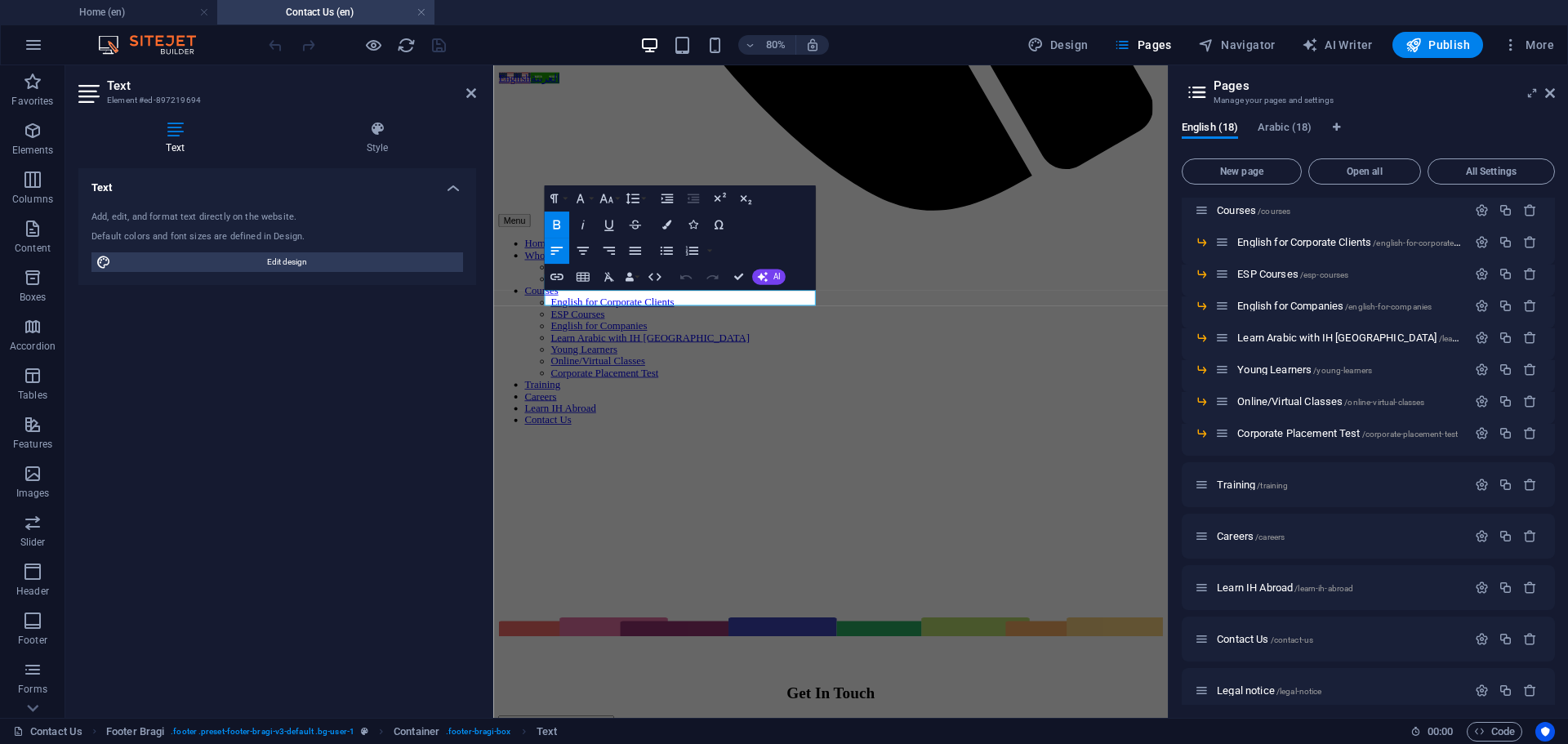
scroll to position [973, 0]
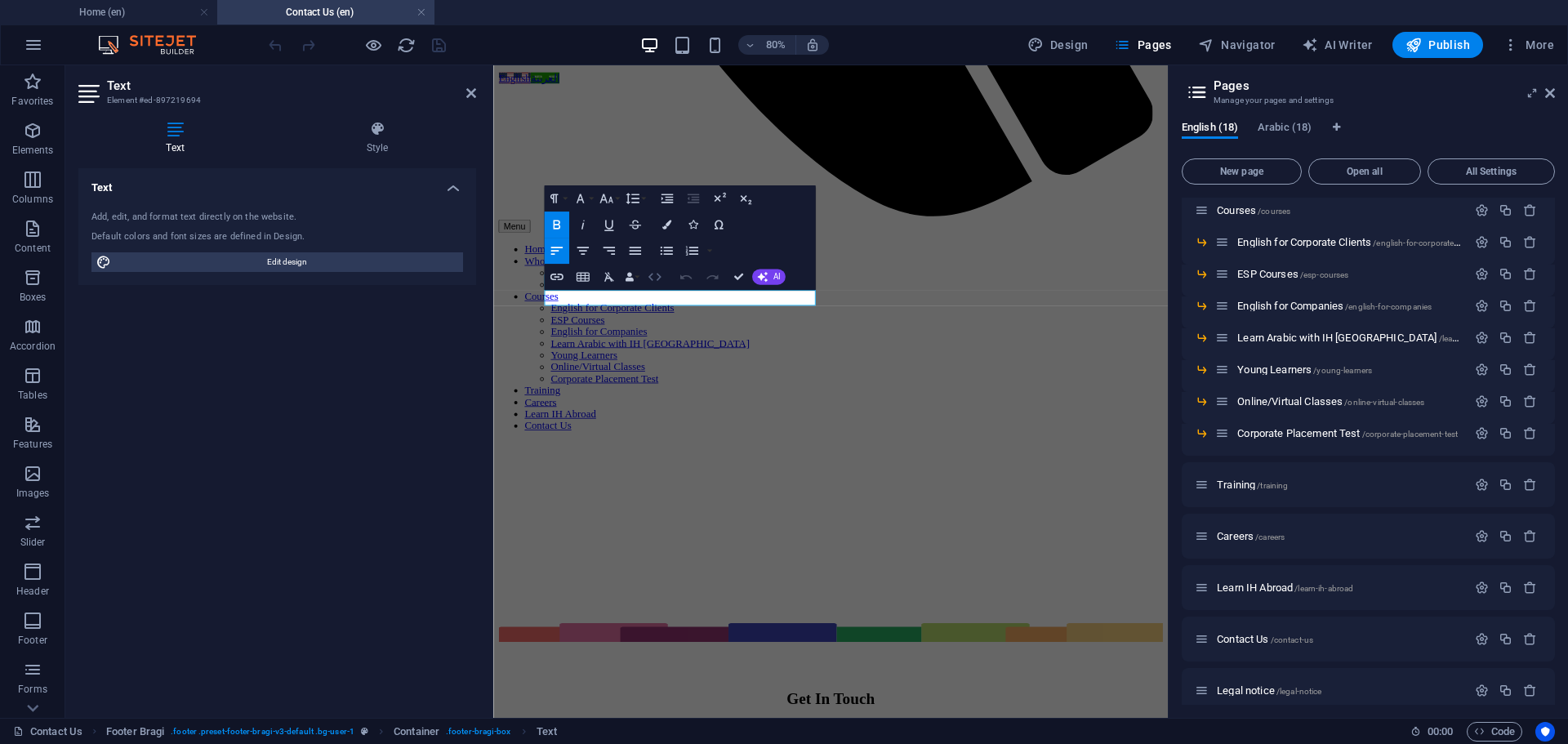
click at [656, 277] on icon "button" at bounding box center [654, 277] width 16 height 16
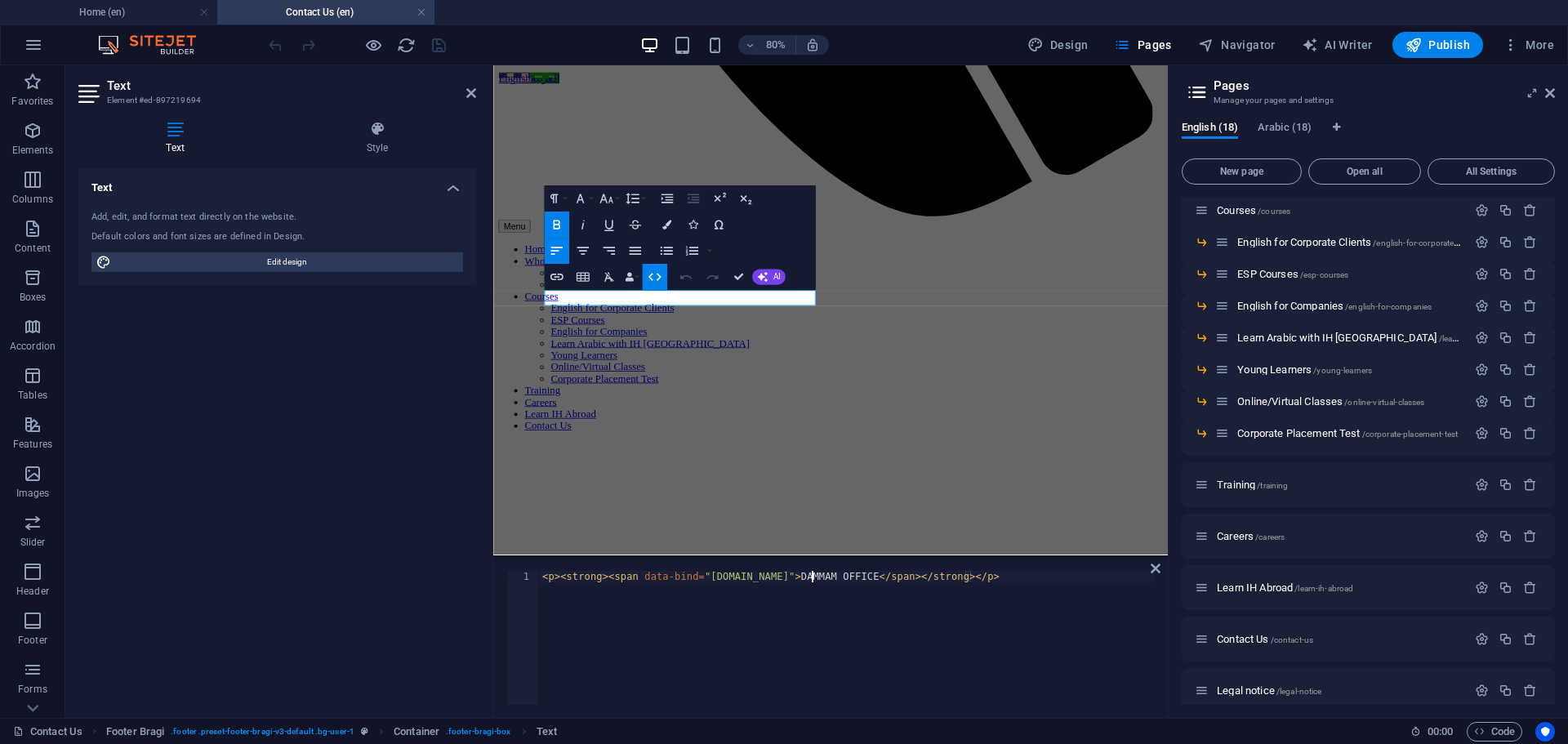
click at [811, 576] on div "< p > < strong > < span data-bind = "customer.company" > DAMMAM OFFICE </ span …" at bounding box center [847, 648] width 616 height 157
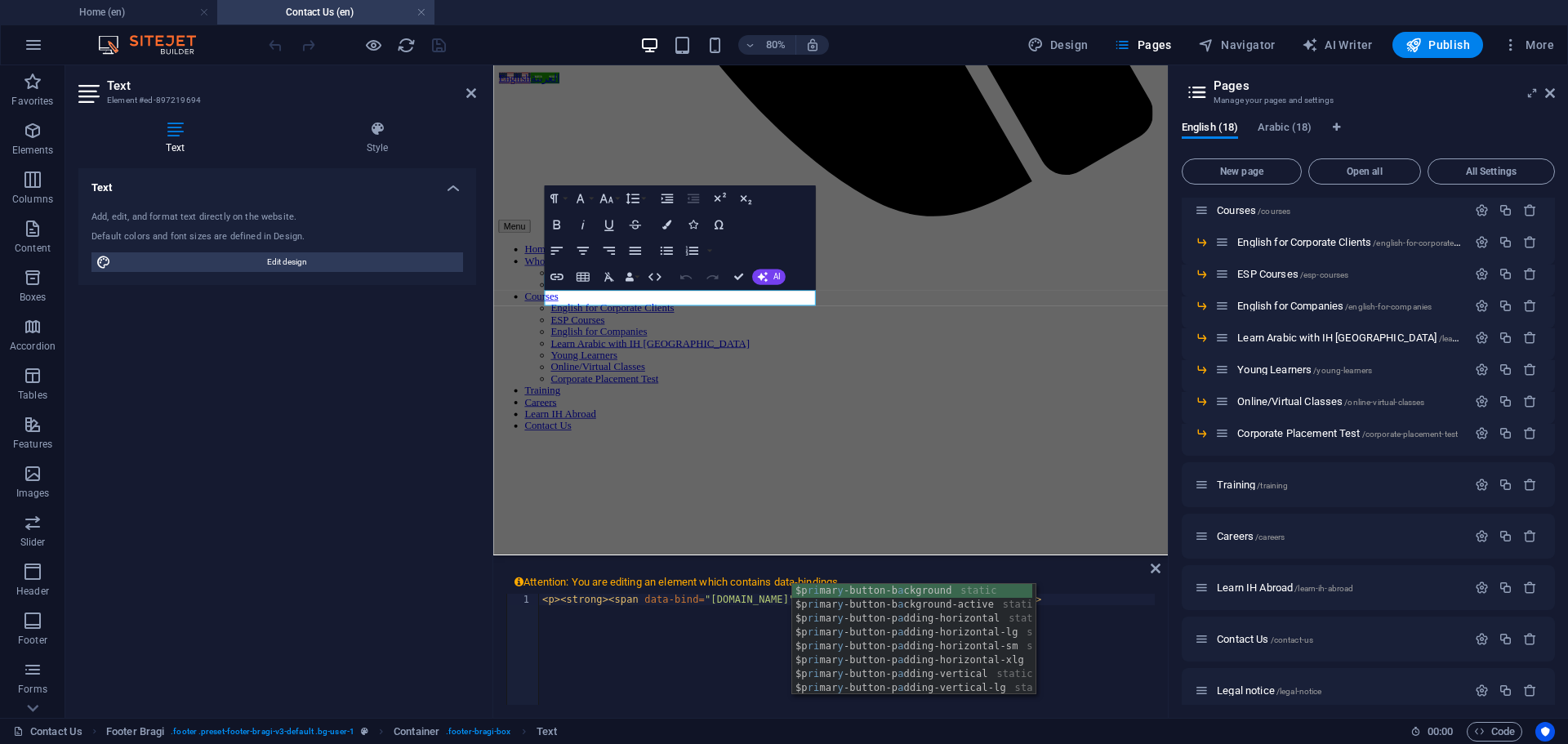
scroll to position [0, 23]
type textarea "<p><strong><span data-bind="customer.company">RIYADH OFFICE</span></strong></p>"
click at [959, 705] on div "Attention: You are editing an element which contains data-bindings. <p><strong>…" at bounding box center [830, 637] width 675 height 160
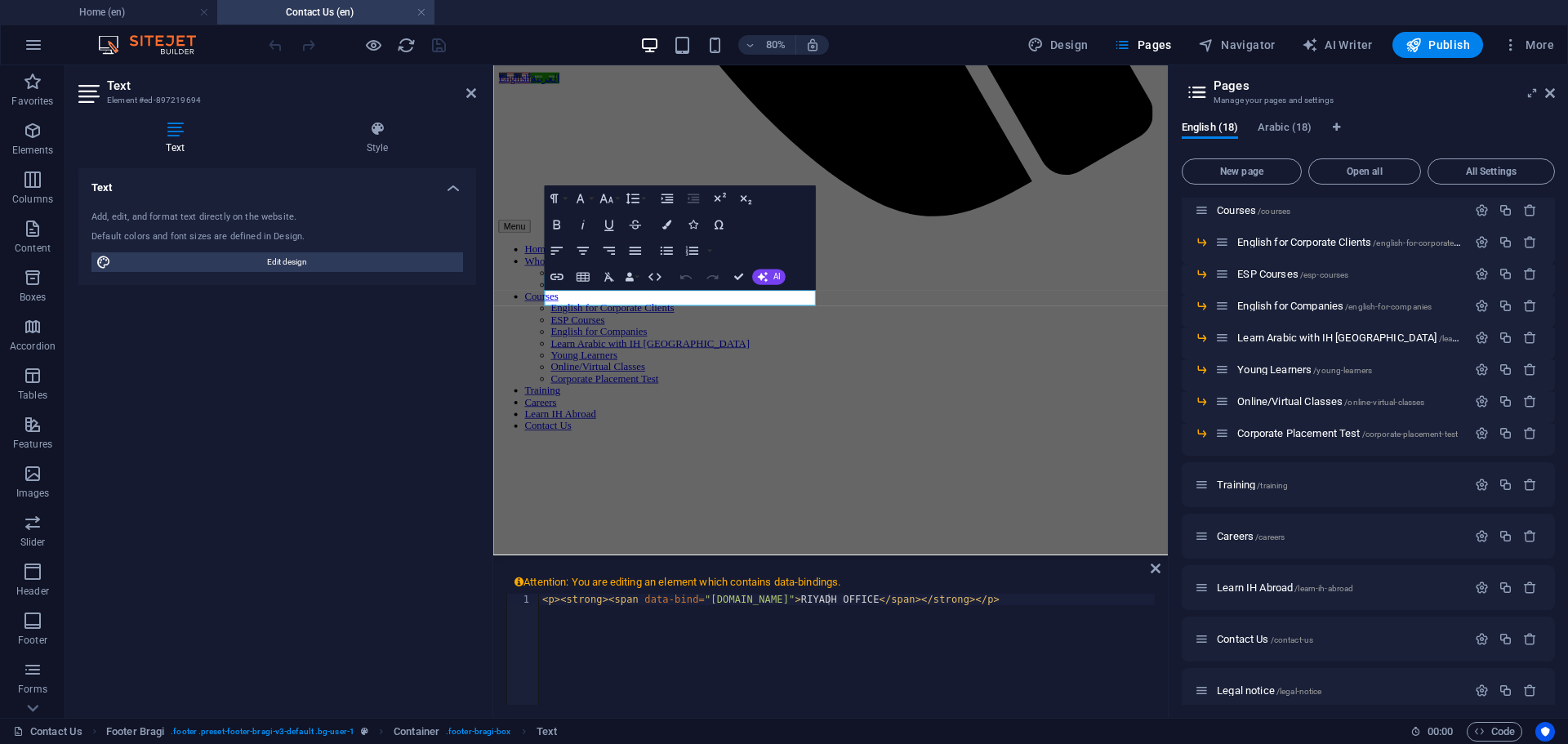
click at [1557, 93] on aside "Pages Manage your pages and settings English (18) Arabic (18) New page Open all…" at bounding box center [1368, 392] width 400 height 652
click at [1545, 93] on icon at bounding box center [1550, 93] width 10 height 13
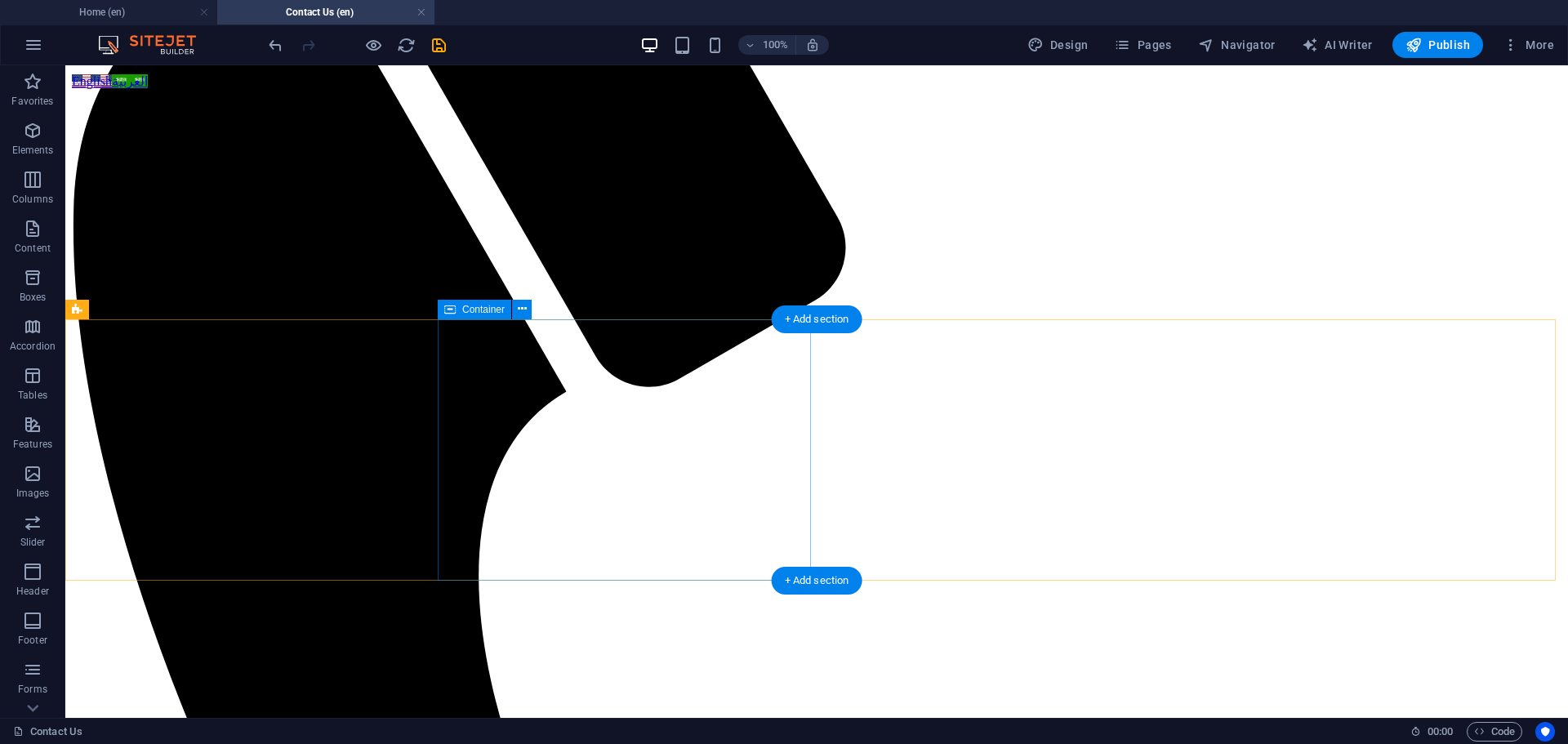
scroll to position [483, 0]
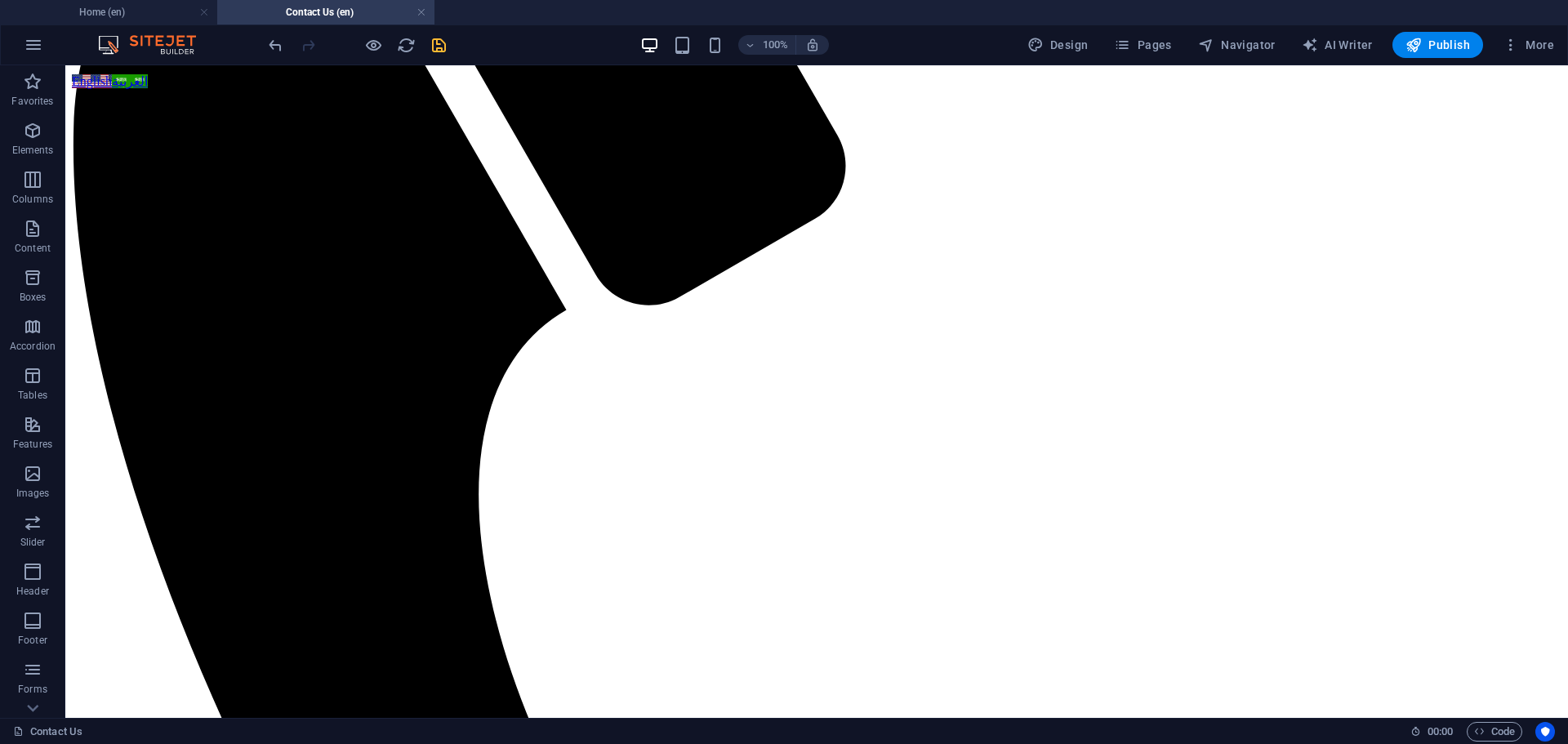
click at [444, 39] on icon "save" at bounding box center [439, 45] width 19 height 19
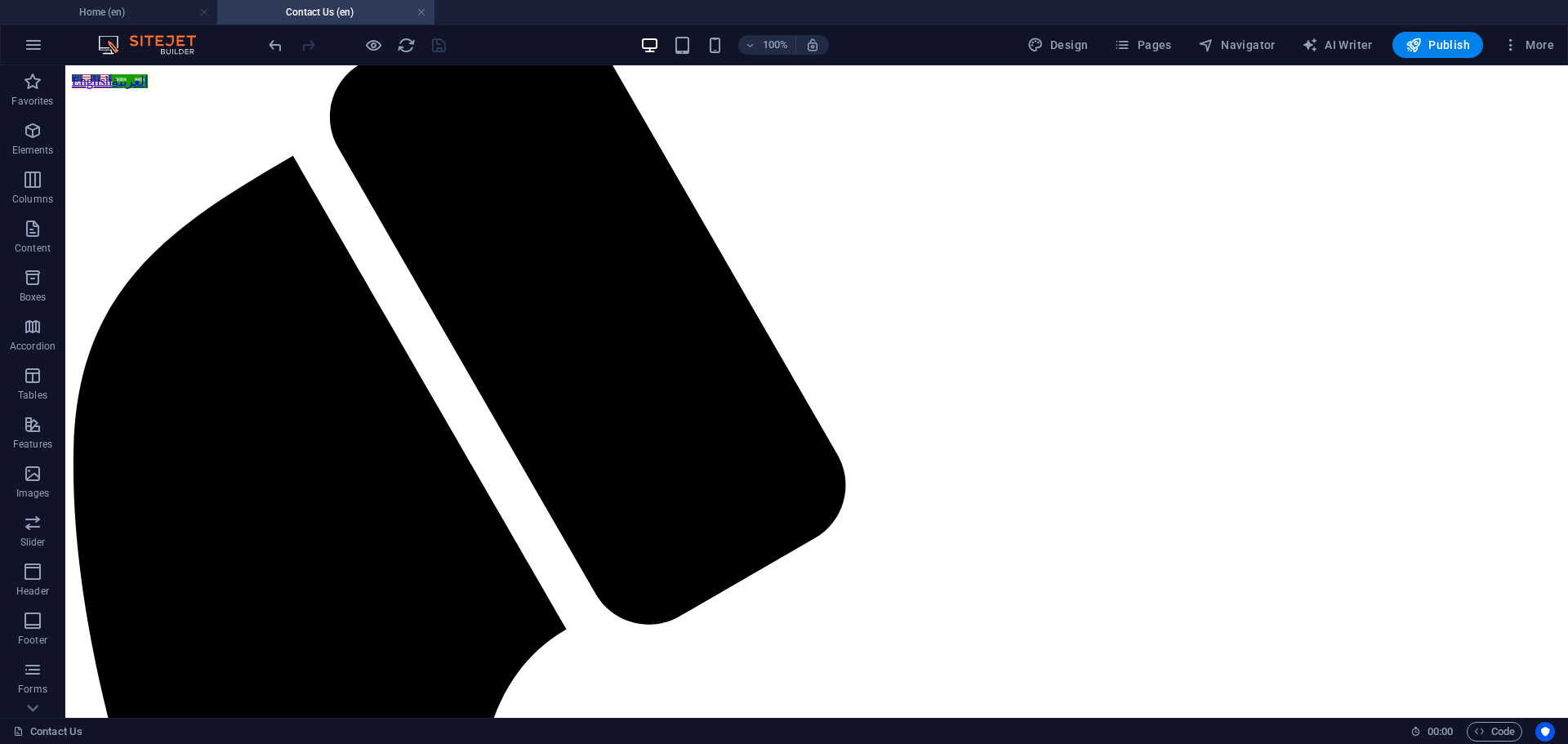
scroll to position [0, 0]
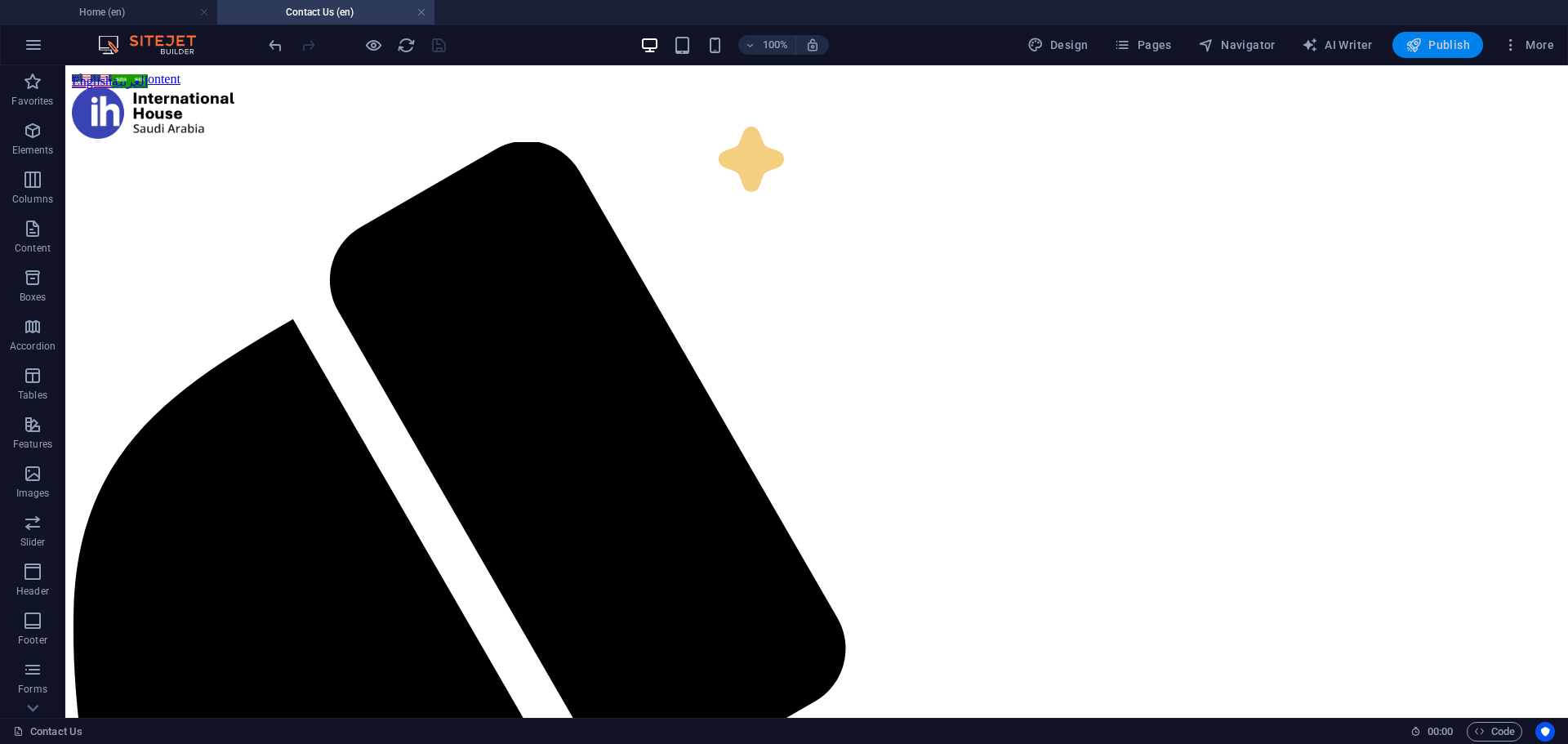
click at [1447, 52] on button "Publish" at bounding box center [1438, 45] width 91 height 26
